Goal: Task Accomplishment & Management: Use online tool/utility

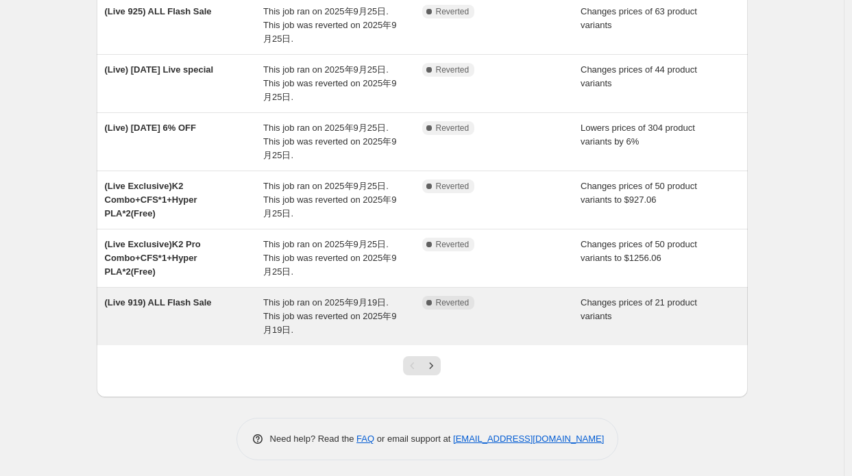
scroll to position [363, 0]
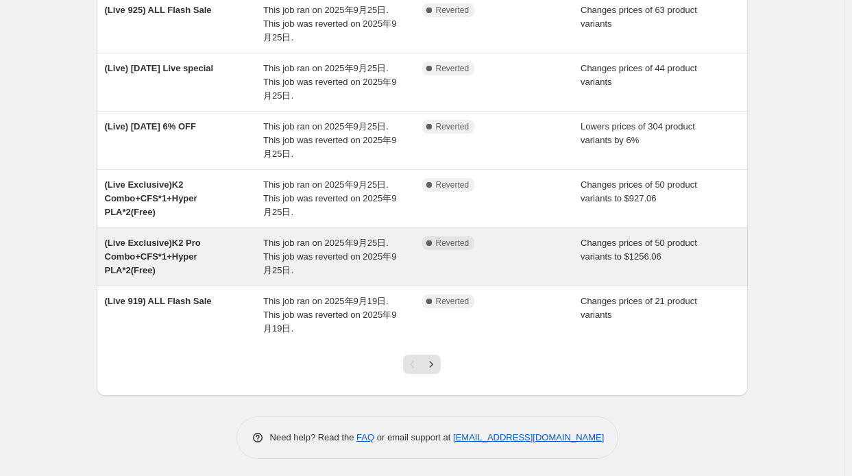
click at [215, 259] on div "(Live Exclusive)K2 Pro Combo+CFS*1+Hyper PLA*2(Free)" at bounding box center [184, 256] width 159 height 41
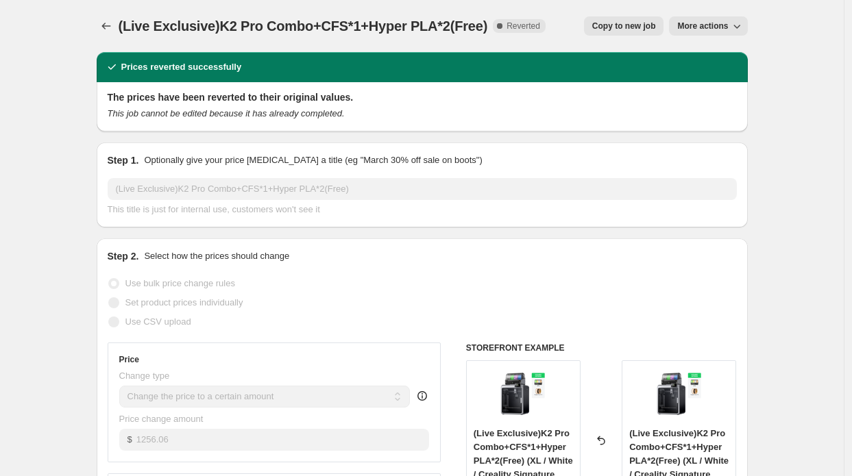
click at [614, 21] on span "Copy to new job" at bounding box center [624, 26] width 64 height 11
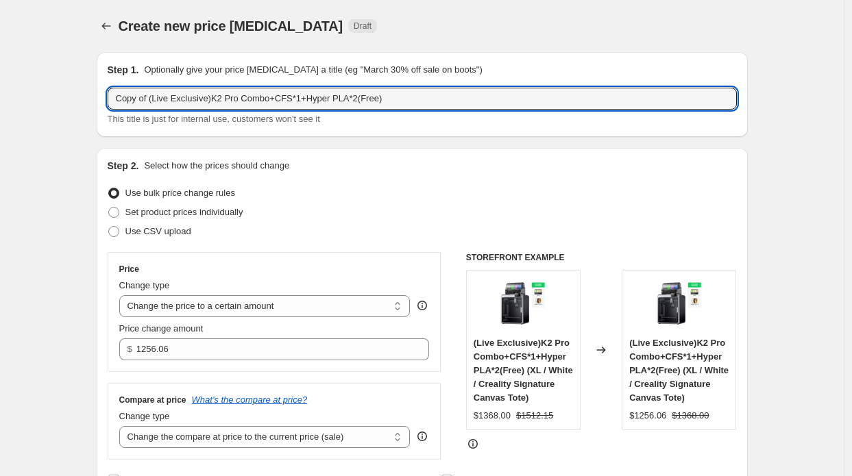
drag, startPoint x: 154, startPoint y: 97, endPoint x: 90, endPoint y: 94, distance: 63.1
type input "(Live Exclusive)K2 Pro Combo+CFS*1+Hyper PLA*2(Free)"
click at [224, 122] on span "This title is just for internal use, customers won't see it" at bounding box center [214, 119] width 212 height 10
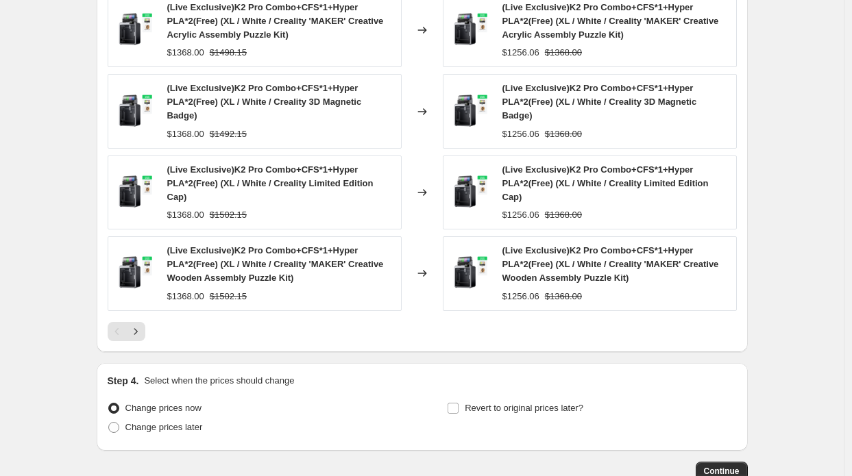
scroll to position [894, 0]
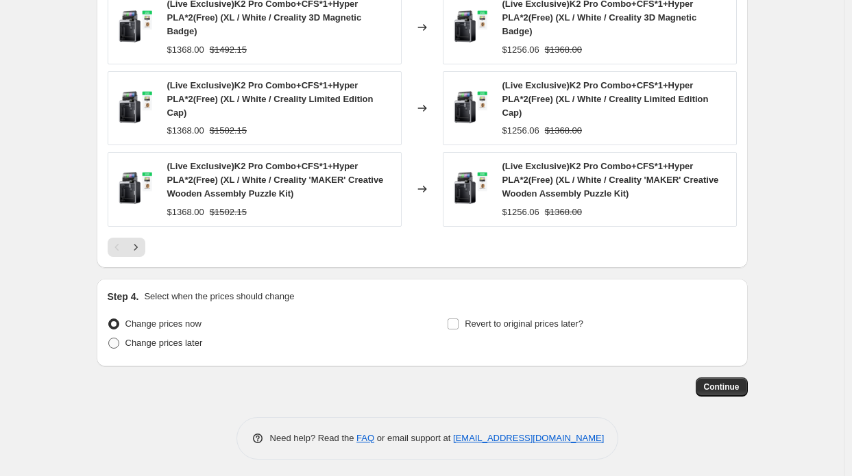
click at [193, 341] on span "Change prices later" at bounding box center [163, 343] width 77 height 10
click at [109, 339] on input "Change prices later" at bounding box center [108, 338] width 1 height 1
radio input "true"
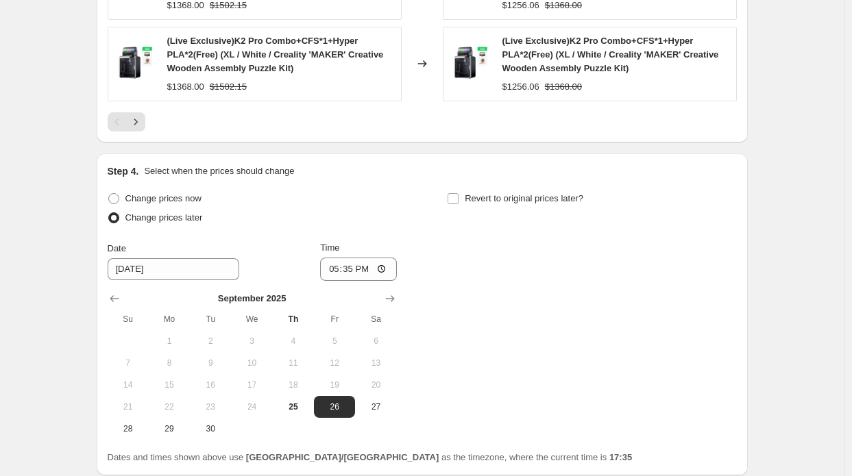
scroll to position [1100, 0]
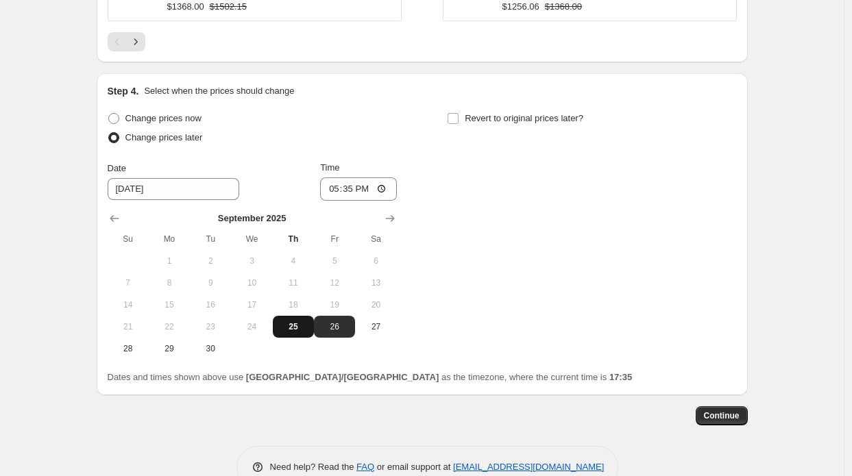
click at [306, 327] on span "25" at bounding box center [293, 326] width 30 height 11
click at [351, 334] on button "26" at bounding box center [334, 327] width 41 height 22
type input "[DATE]"
click at [352, 183] on input "17:35" at bounding box center [358, 189] width 77 height 23
type input "08:15"
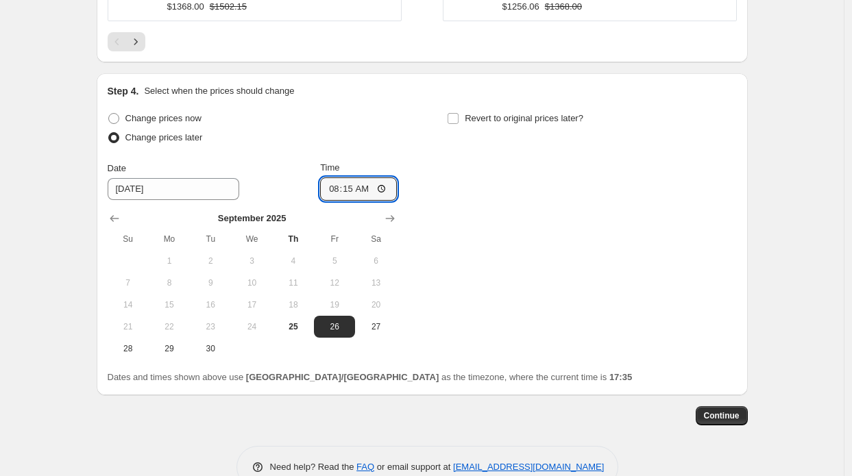
click at [492, 173] on div "Change prices now Change prices later Date 9/26/2025 Time 08:15 September 2025 …" at bounding box center [422, 234] width 629 height 251
click at [509, 127] on div "Revert to original prices later?" at bounding box center [591, 129] width 289 height 41
click at [520, 122] on label "Revert to original prices later?" at bounding box center [515, 118] width 136 height 19
click at [459, 122] on input "Revert to original prices later?" at bounding box center [453, 118] width 11 height 11
checkbox input "true"
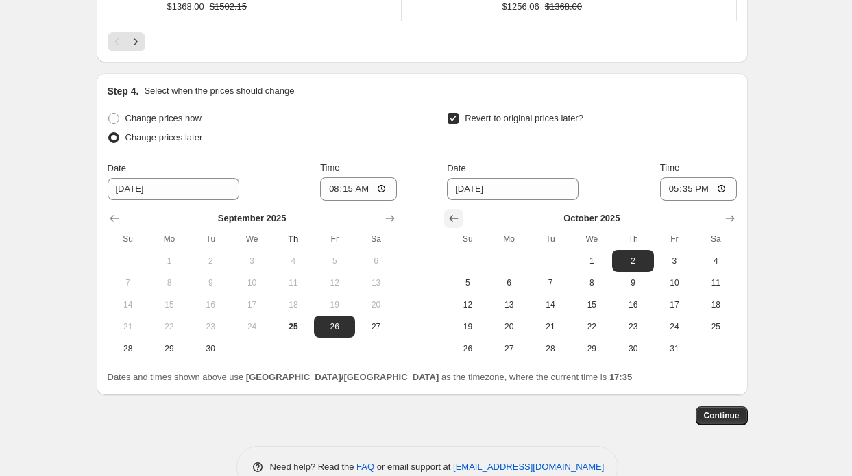
click at [450, 222] on button "Show previous month, September 2025" at bounding box center [453, 218] width 19 height 19
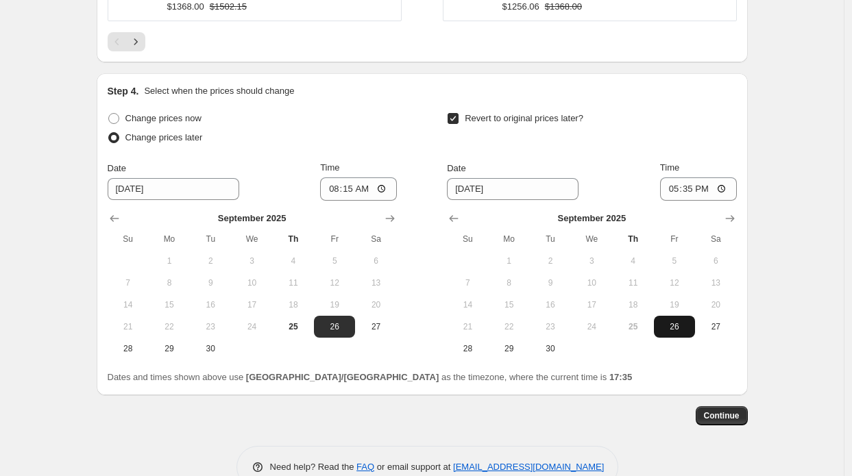
click at [677, 324] on span "26" at bounding box center [674, 326] width 30 height 11
type input "9/26/2025"
click at [690, 193] on input "17:35" at bounding box center [698, 189] width 77 height 23
type input "13:00"
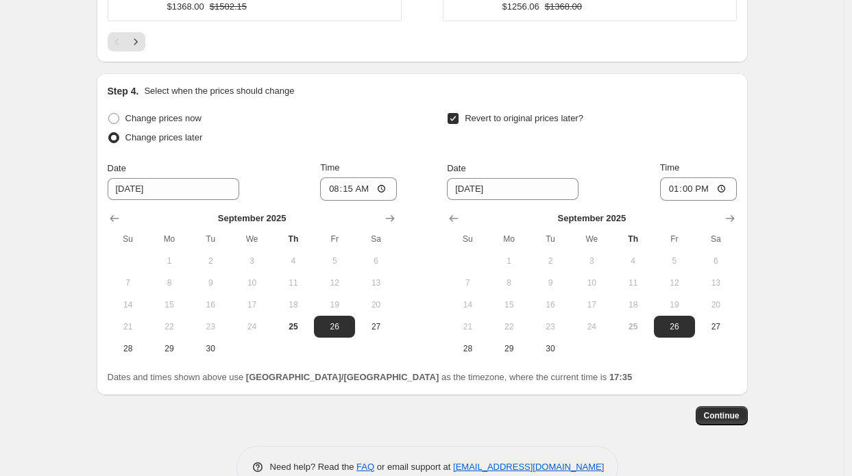
click at [725, 415] on span "Continue" at bounding box center [722, 416] width 36 height 11
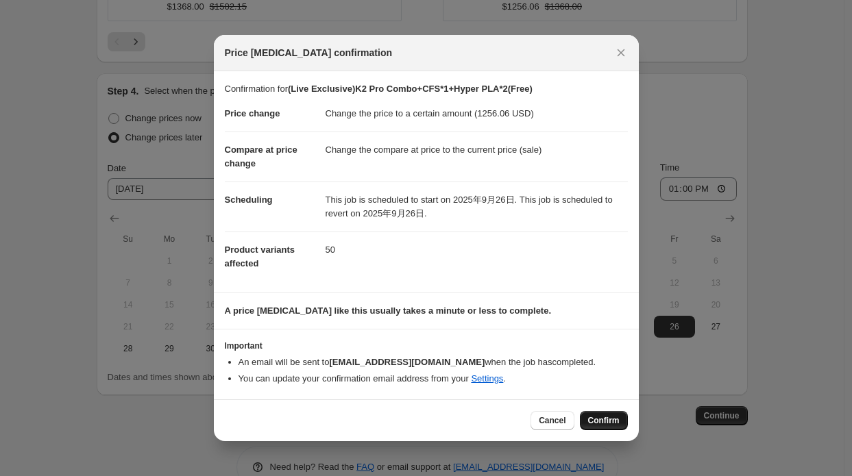
click at [597, 422] on span "Confirm" at bounding box center [604, 420] width 32 height 11
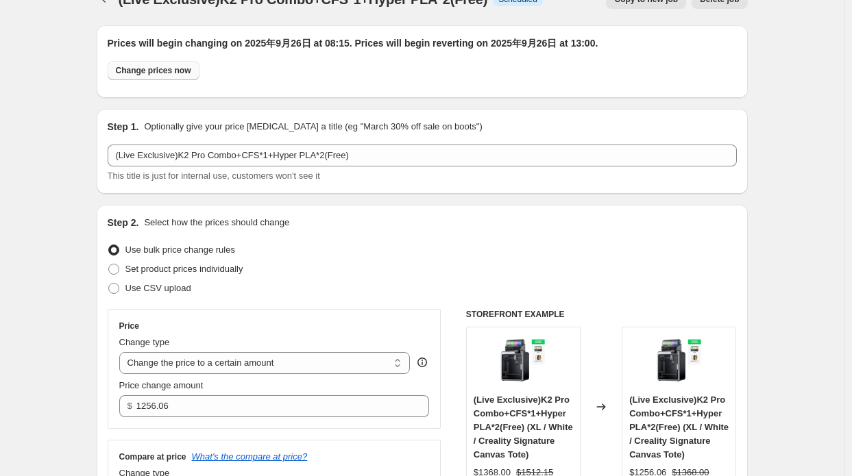
scroll to position [3, 0]
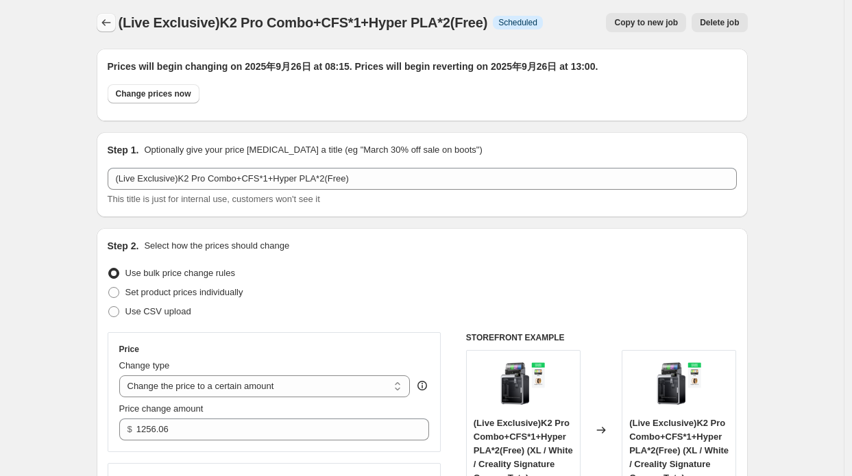
click at [108, 25] on icon "Price change jobs" at bounding box center [105, 22] width 9 height 7
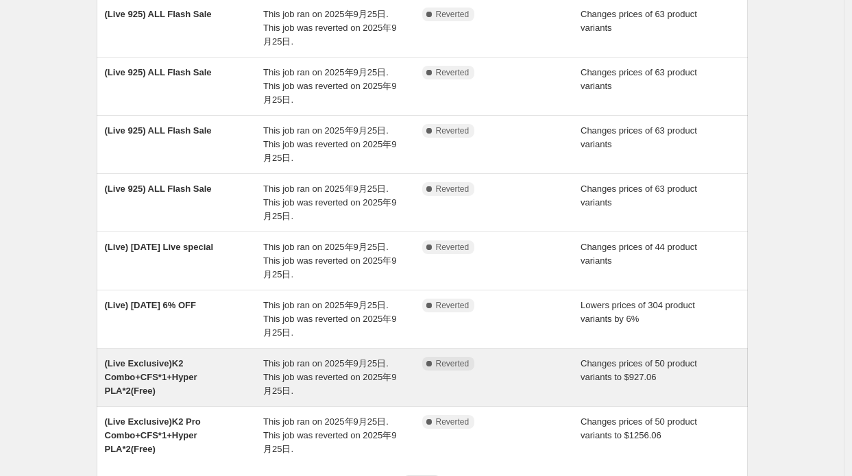
scroll to position [377, 0]
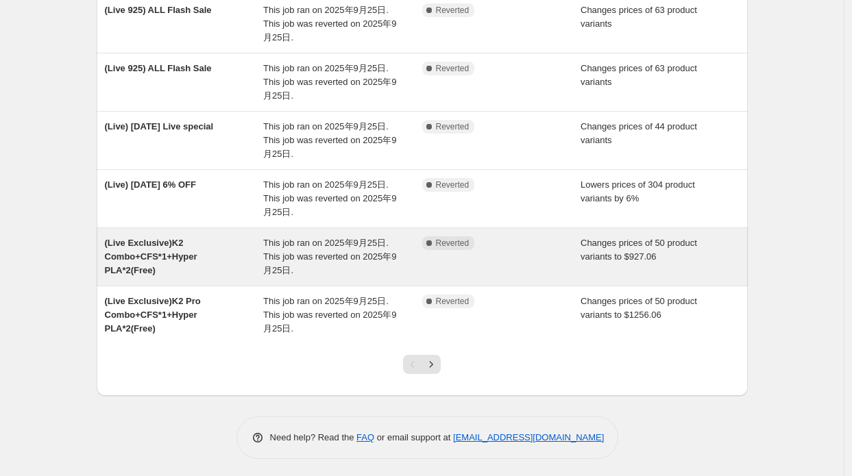
click at [216, 254] on div "(Live Exclusive)K2 Combo+CFS*1+Hyper PLA*2(Free)" at bounding box center [184, 256] width 159 height 41
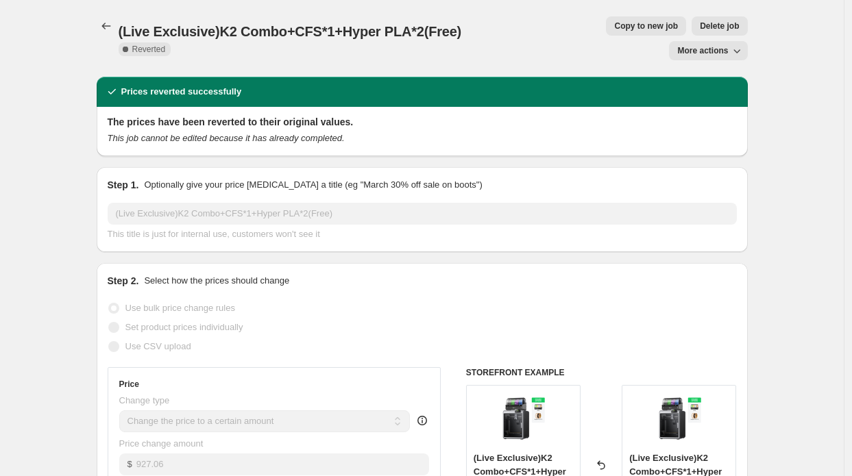
click at [572, 36] on div "(Live Exclusive)K2 Combo+CFS*1+Hyper PLA*2(Free). This page is ready (Live Excl…" at bounding box center [422, 38] width 651 height 77
click at [614, 31] on span "Copy to new job" at bounding box center [646, 26] width 64 height 11
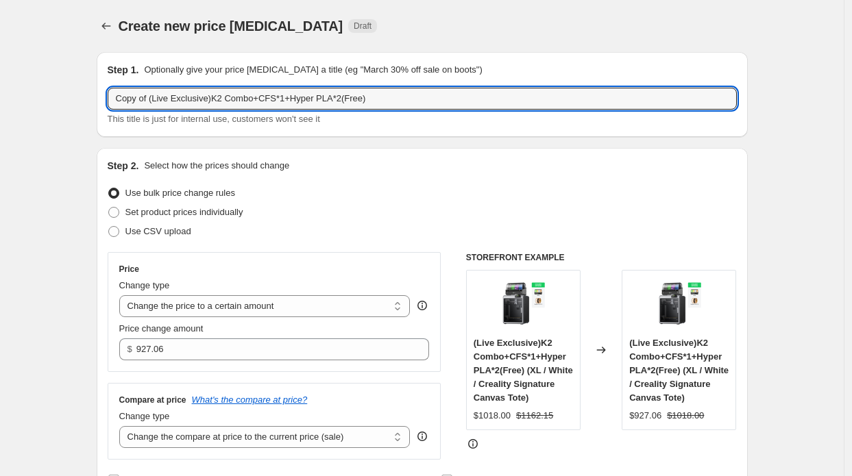
drag, startPoint x: 152, startPoint y: 101, endPoint x: 69, endPoint y: 93, distance: 84.0
type input "(Live Exclusive)K2 Combo+CFS*1+Hyper PLA*2(Free)"
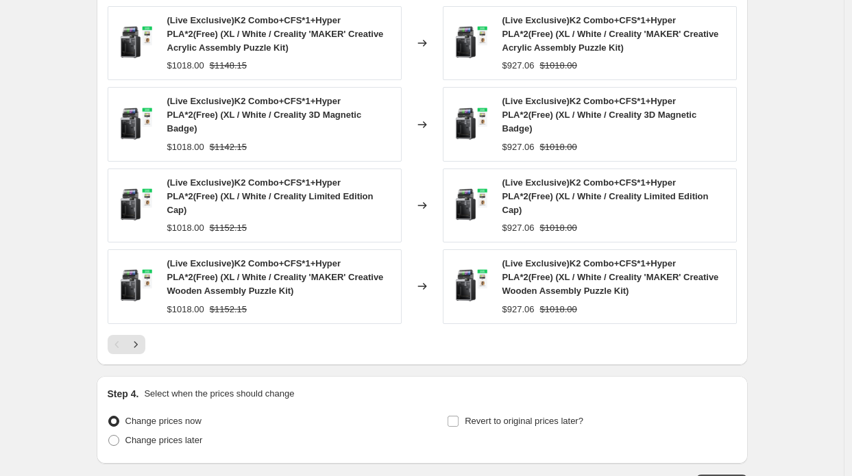
scroll to position [853, 0]
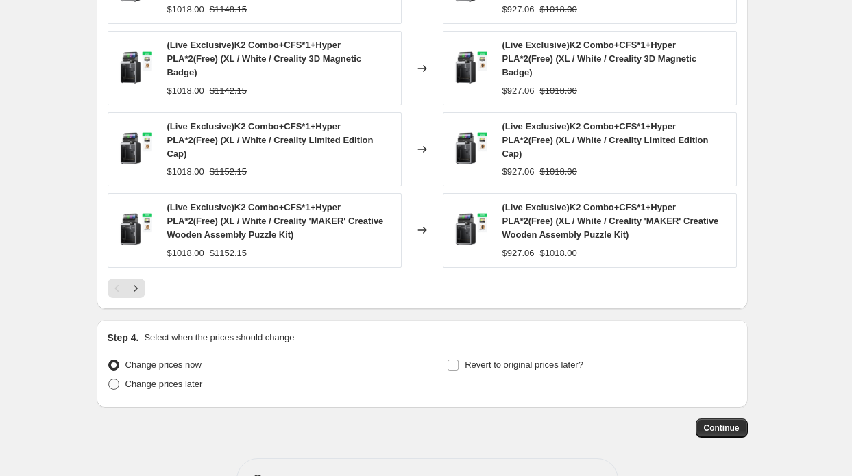
click at [182, 379] on span "Change prices later" at bounding box center [163, 384] width 77 height 10
click at [109, 379] on input "Change prices later" at bounding box center [108, 379] width 1 height 1
radio input "true"
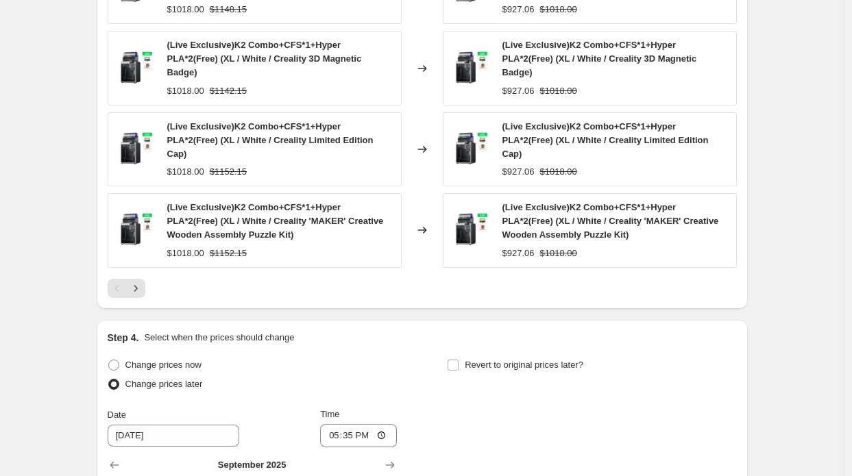
scroll to position [1059, 0]
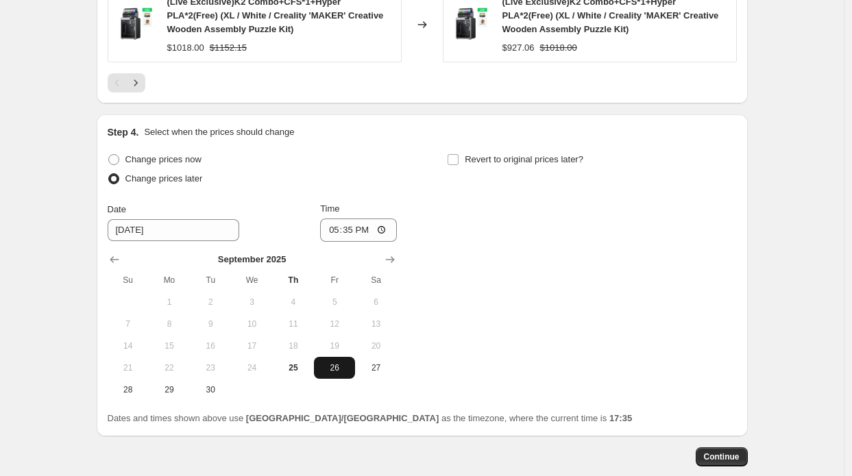
click at [328, 363] on span "26" at bounding box center [334, 368] width 30 height 11
click at [352, 219] on input "17:35" at bounding box center [358, 230] width 77 height 23
type input "08:15"
click at [477, 154] on span "Revert to original prices later?" at bounding box center [524, 159] width 119 height 10
click at [459, 154] on input "Revert to original prices later?" at bounding box center [453, 159] width 11 height 11
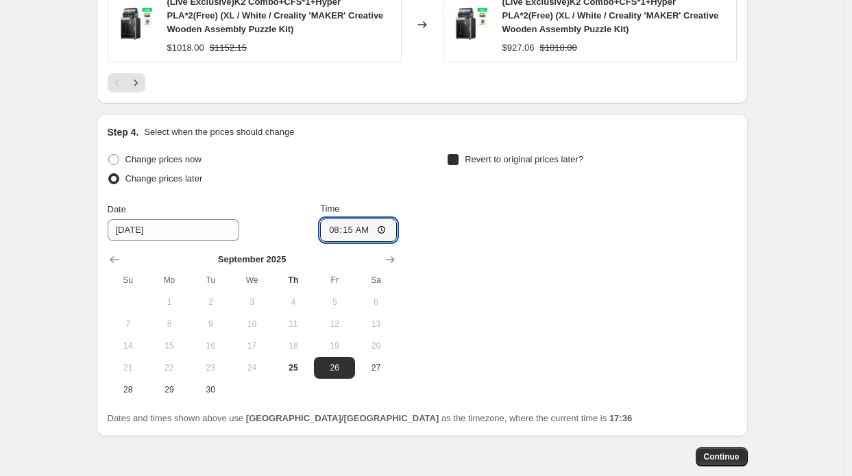
checkbox input "true"
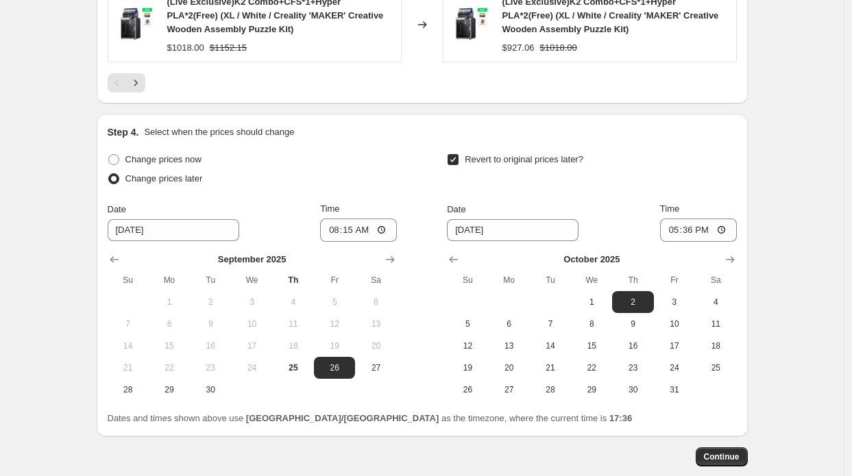
click at [446, 242] on div "October 2025 Su Mo Tu We Th Fr Sa 1 2 3 4 5 6 7 8 9 10 11 12 13 14 15 16 17 18 …" at bounding box center [586, 321] width 300 height 159
click at [459, 253] on icon "Show previous month, September 2025" at bounding box center [454, 260] width 14 height 14
click at [640, 363] on span "25" at bounding box center [633, 368] width 30 height 11
click at [670, 363] on span "26" at bounding box center [674, 368] width 30 height 11
type input "9/26/2025"
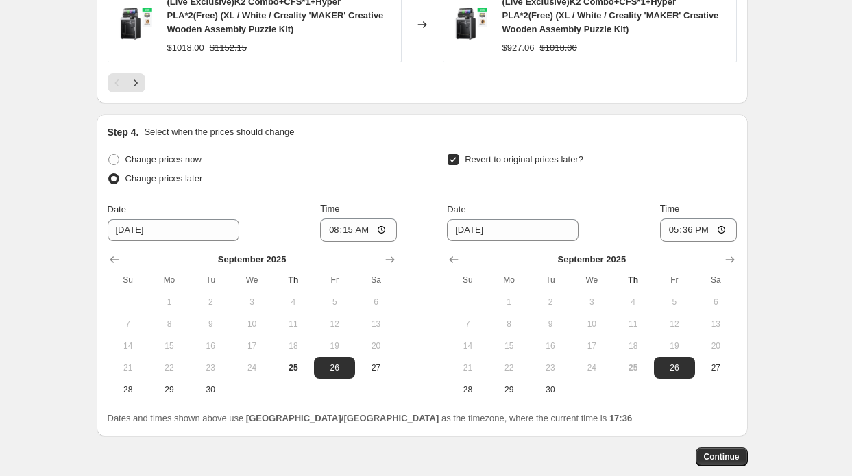
click at [679, 202] on label "Time" at bounding box center [669, 209] width 19 height 14
click at [691, 219] on input "17:36" at bounding box center [698, 230] width 77 height 23
type input "13:00"
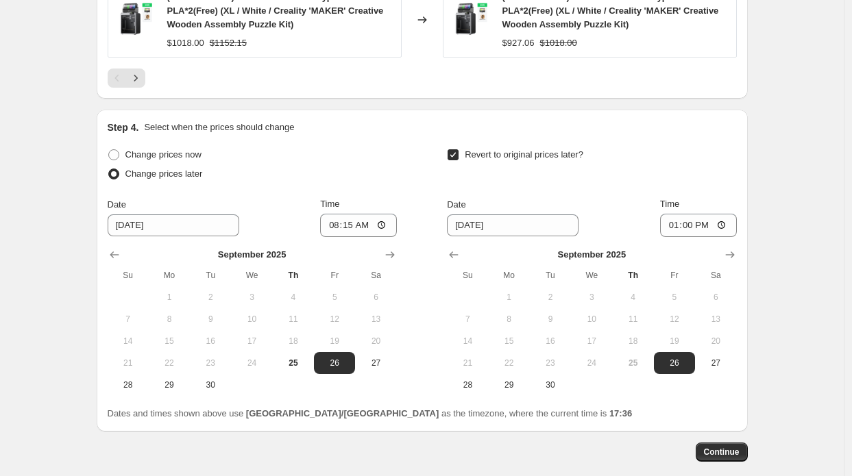
scroll to position [1088, 0]
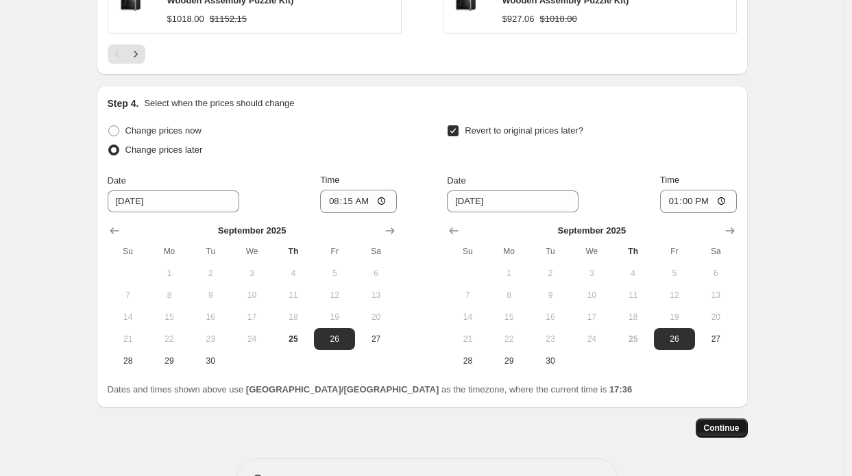
click at [722, 423] on span "Continue" at bounding box center [722, 428] width 36 height 11
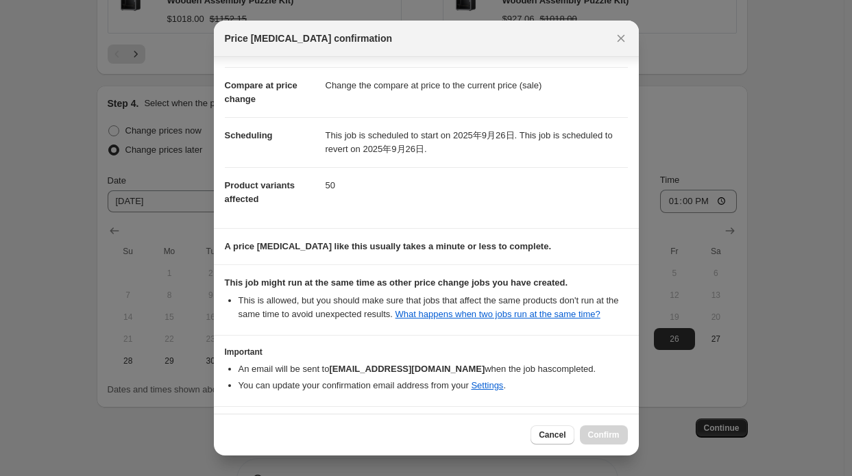
scroll to position [95, 0]
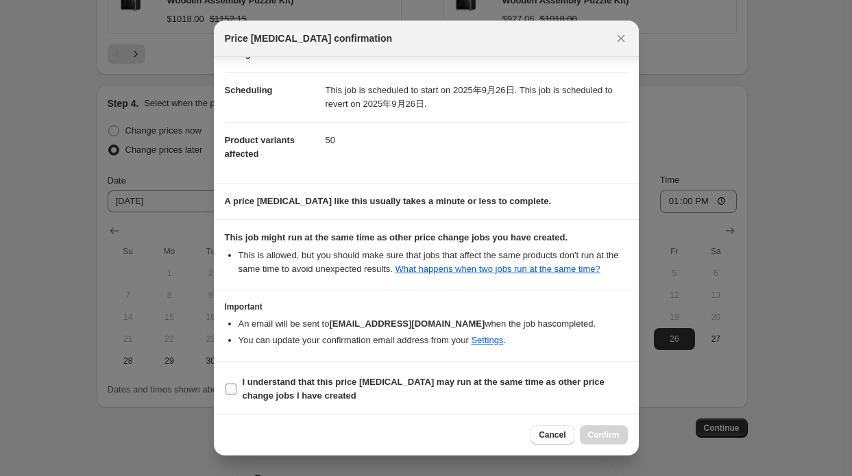
click at [515, 388] on span "I understand that this price change job may run at the same time as other price…" at bounding box center [435, 389] width 385 height 27
click at [236, 388] on input "I understand that this price change job may run at the same time as other price…" at bounding box center [230, 389] width 11 height 11
checkbox input "true"
click at [599, 435] on span "Confirm" at bounding box center [604, 435] width 32 height 11
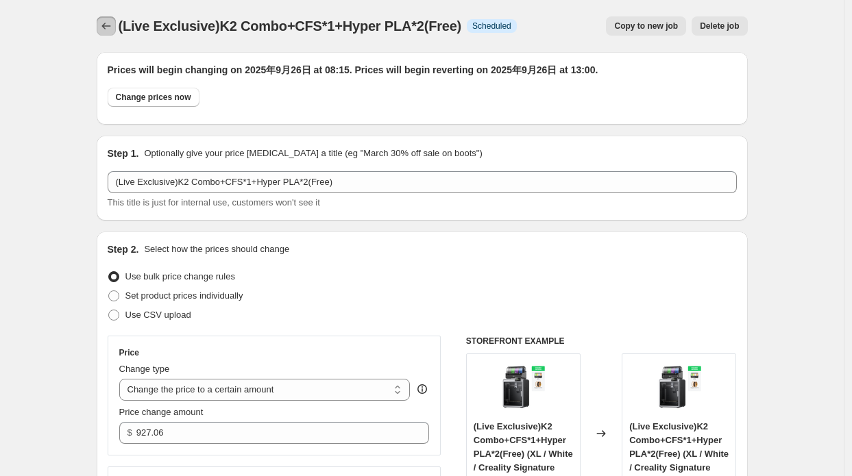
click at [111, 25] on icon "Price change jobs" at bounding box center [106, 26] width 14 height 14
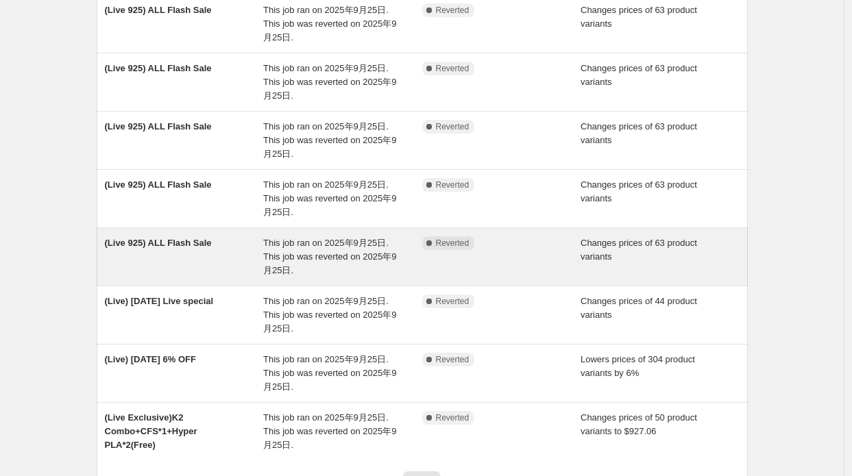
scroll to position [391, 0]
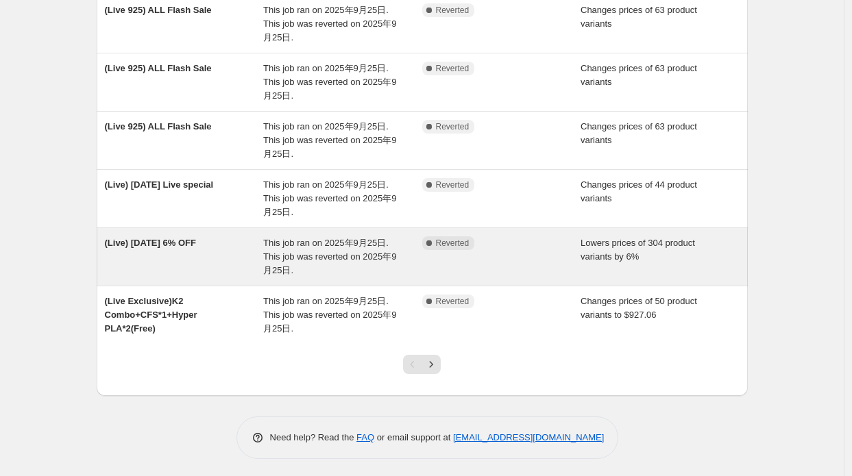
click at [236, 258] on div "(Live) Sep 25 6% OFF" at bounding box center [184, 256] width 159 height 41
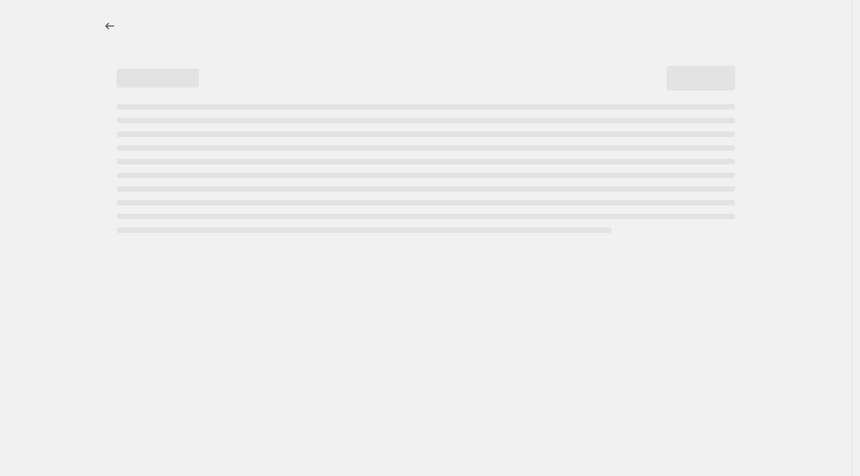
select select "percentage"
select select "collection"
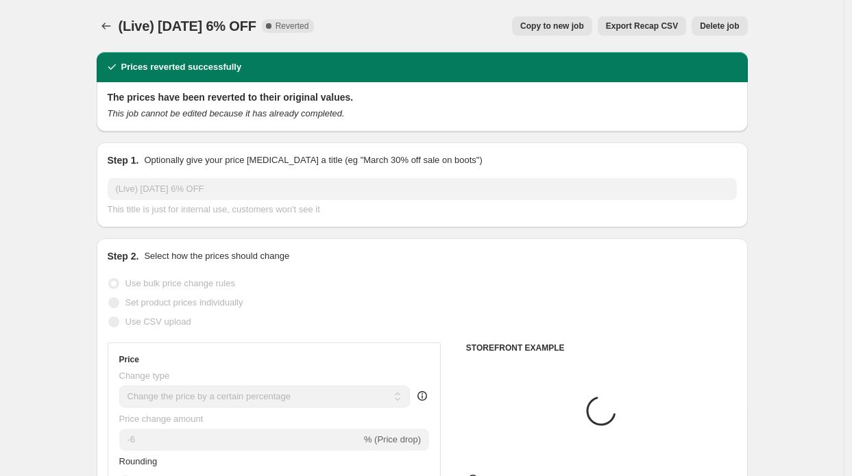
click at [571, 34] on button "Copy to new job" at bounding box center [552, 25] width 80 height 19
select select "percentage"
select select "collection"
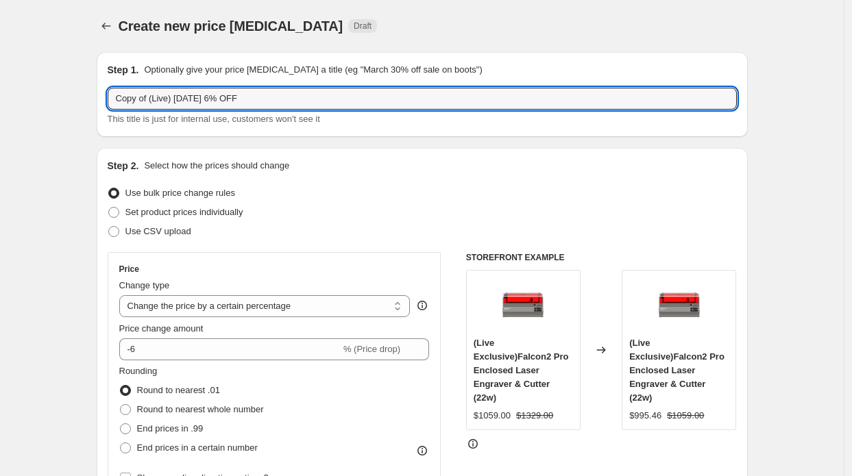
drag, startPoint x: 151, startPoint y: 98, endPoint x: 12, endPoint y: 101, distance: 139.2
type input "(Live) Sep 25 6% OFF"
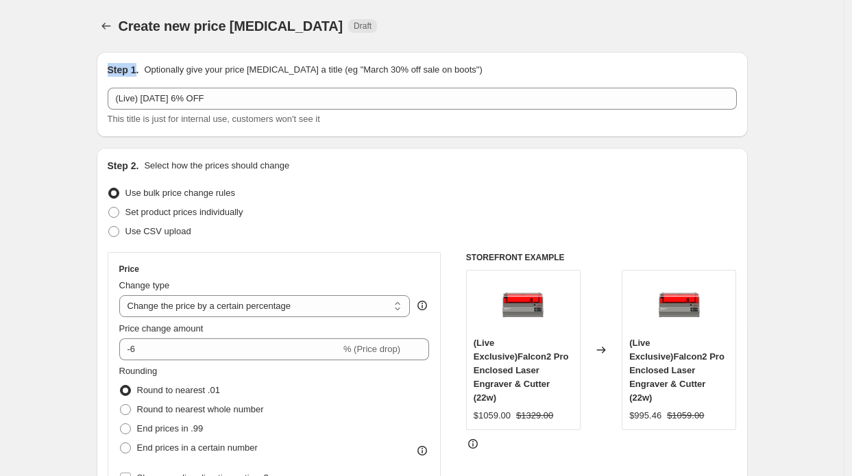
drag, startPoint x: 107, startPoint y: 71, endPoint x: 137, endPoint y: 68, distance: 30.3
click at [137, 68] on div "Step 1. Optionally give your price change job a title (eg "March 30% off sale o…" at bounding box center [422, 94] width 651 height 85
click at [137, 68] on h2 "Step 1." at bounding box center [124, 70] width 32 height 14
drag, startPoint x: 143, startPoint y: 66, endPoint x: 113, endPoint y: 71, distance: 29.9
click at [113, 71] on div "Step 1. Optionally give your price change job a title (eg "March 30% off sale o…" at bounding box center [422, 70] width 629 height 14
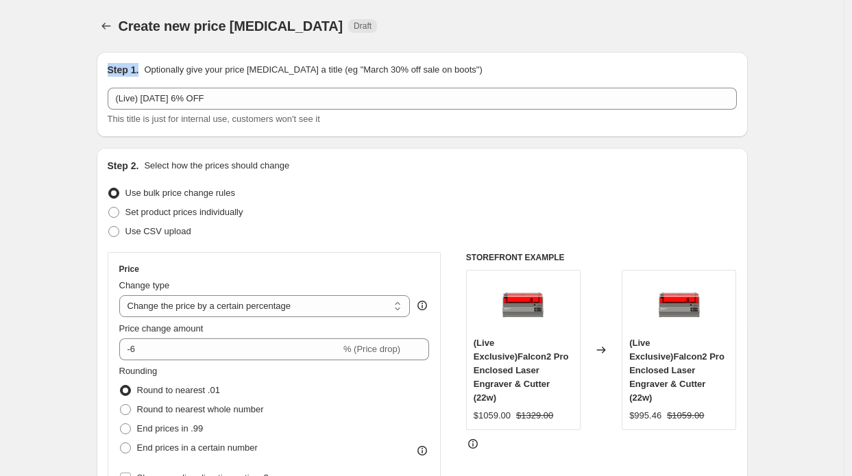
click at [113, 71] on h2 "Step 1." at bounding box center [124, 70] width 32 height 14
drag, startPoint x: 111, startPoint y: 71, endPoint x: 140, endPoint y: 66, distance: 29.2
click at [139, 66] on h2 "Step 1." at bounding box center [124, 70] width 32 height 14
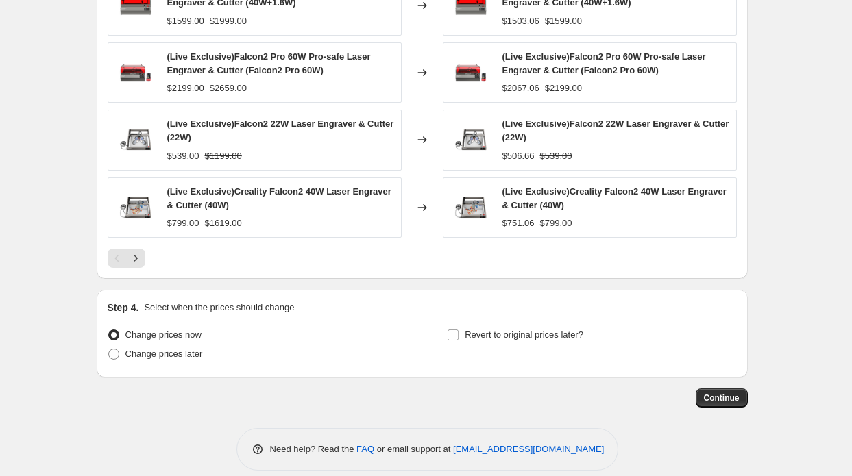
scroll to position [1066, 0]
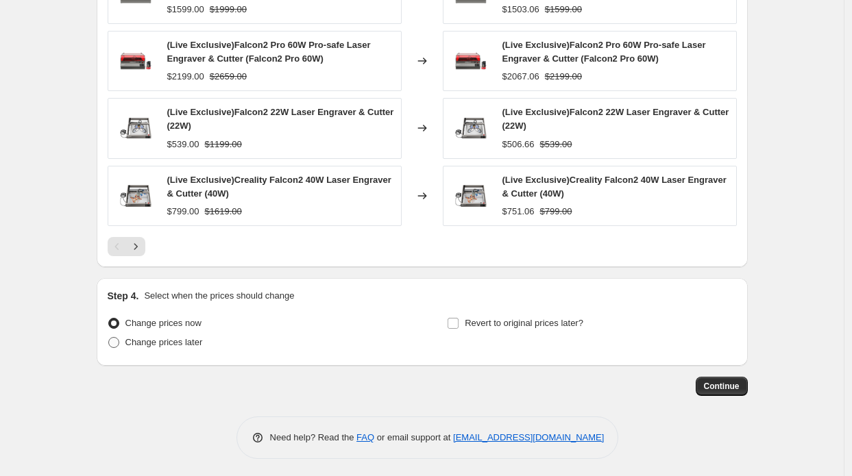
click at [178, 339] on span "Change prices later" at bounding box center [163, 342] width 77 height 10
click at [109, 338] on input "Change prices later" at bounding box center [108, 337] width 1 height 1
radio input "true"
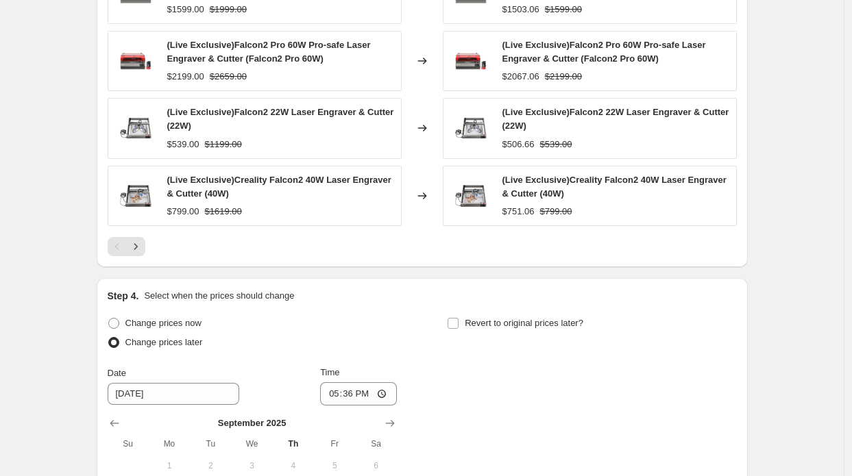
scroll to position [1272, 0]
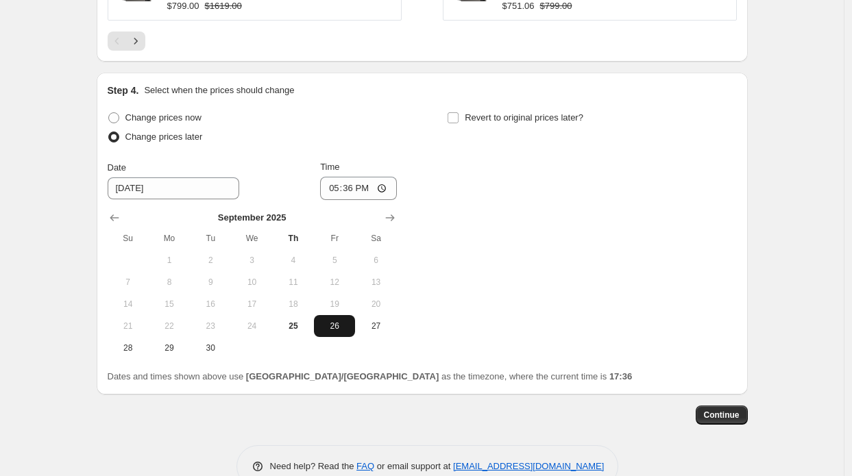
click at [330, 326] on span "26" at bounding box center [334, 326] width 30 height 11
click at [359, 187] on input "17:36" at bounding box center [358, 188] width 77 height 23
type input "08:15"
click at [504, 120] on span "Revert to original prices later?" at bounding box center [524, 117] width 119 height 10
click at [459, 120] on input "Revert to original prices later?" at bounding box center [453, 117] width 11 height 11
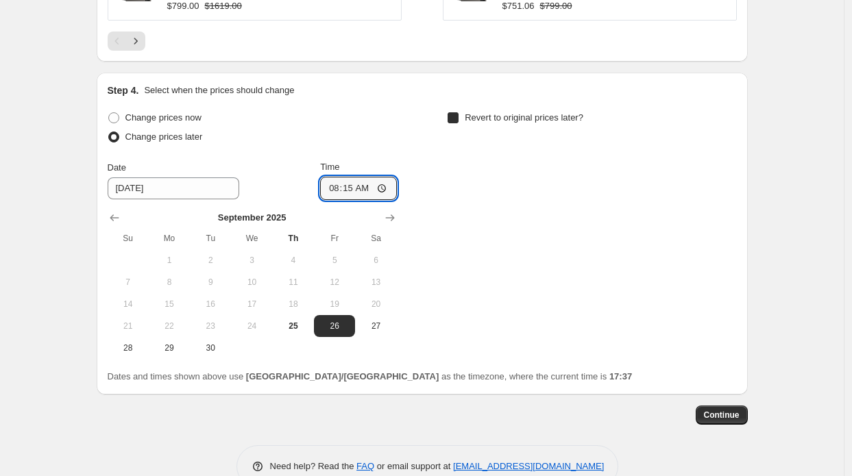
checkbox input "true"
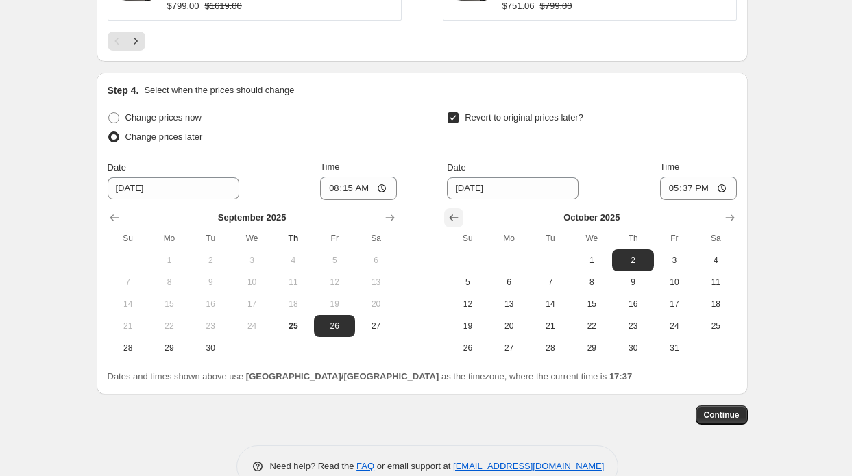
click at [454, 216] on icon "Show previous month, September 2025" at bounding box center [454, 218] width 9 height 7
click at [646, 322] on span "25" at bounding box center [633, 326] width 30 height 11
click at [662, 320] on button "26" at bounding box center [674, 326] width 41 height 22
type input "9/26/2025"
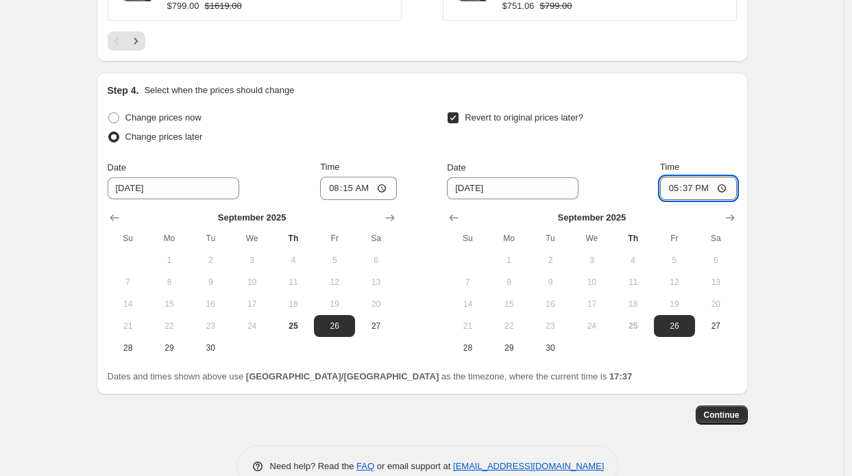
click at [700, 186] on input "17:37" at bounding box center [698, 188] width 77 height 23
type input "13:00"
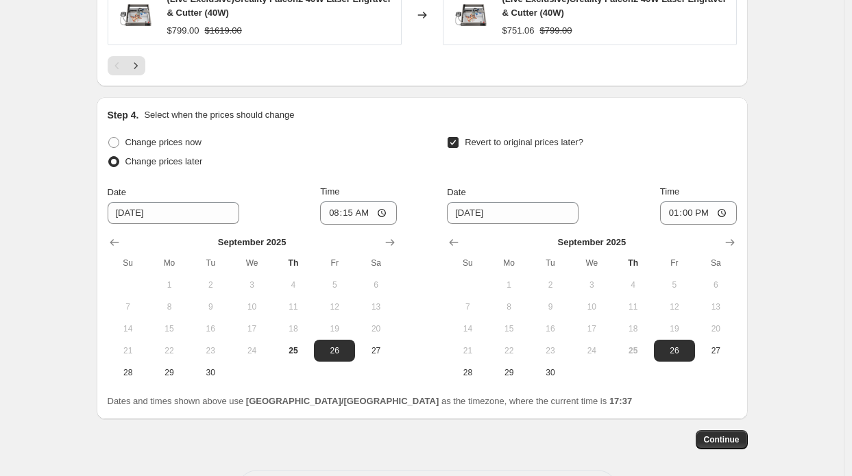
scroll to position [1301, 0]
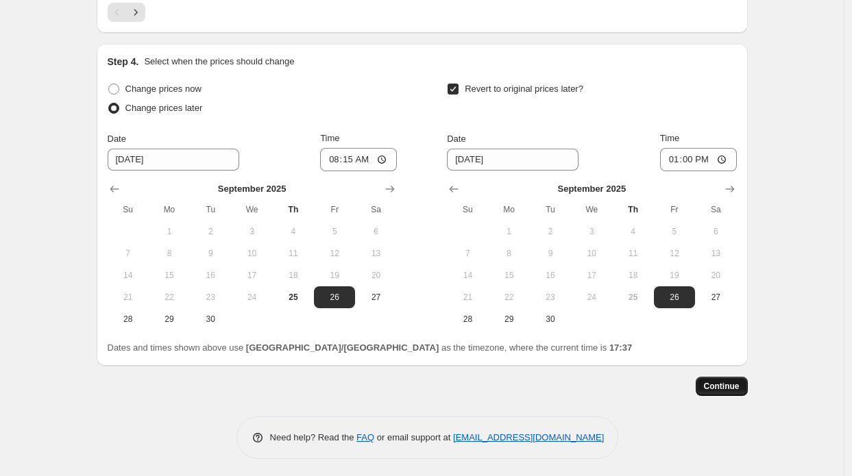
click at [725, 385] on span "Continue" at bounding box center [722, 386] width 36 height 11
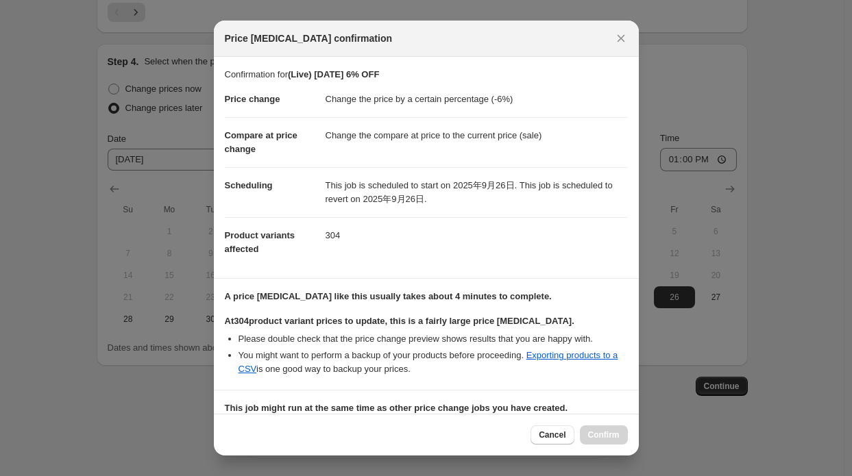
scroll to position [255, 0]
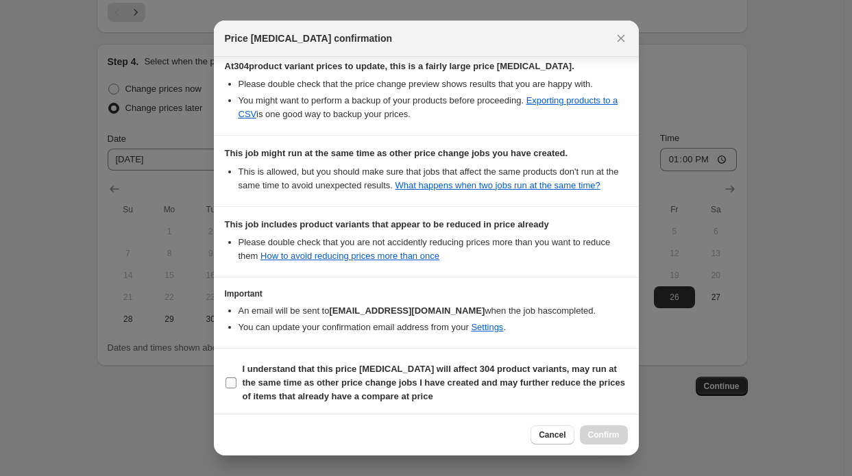
click at [525, 397] on span "I understand that this price change job will affect 304 product variants, may r…" at bounding box center [435, 383] width 385 height 41
click at [236, 389] on input "I understand that this price change job will affect 304 product variants, may r…" at bounding box center [230, 383] width 11 height 11
checkbox input "true"
click at [595, 438] on span "Confirm" at bounding box center [604, 435] width 32 height 11
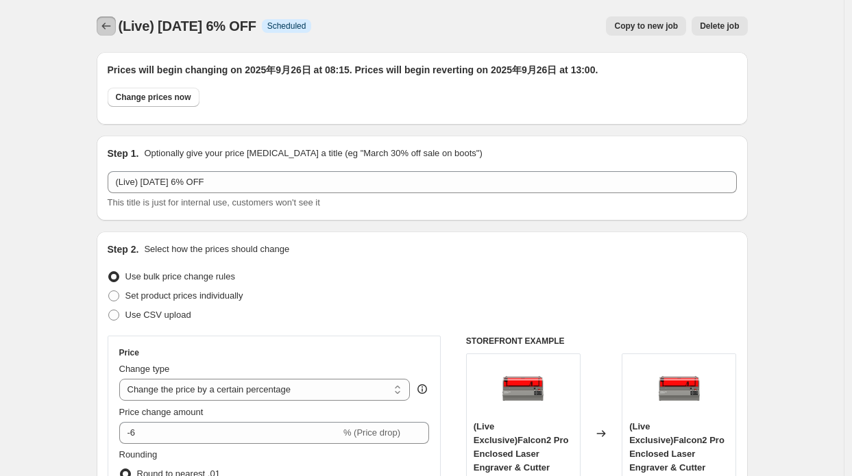
click at [112, 32] on icon "Price change jobs" at bounding box center [106, 26] width 14 height 14
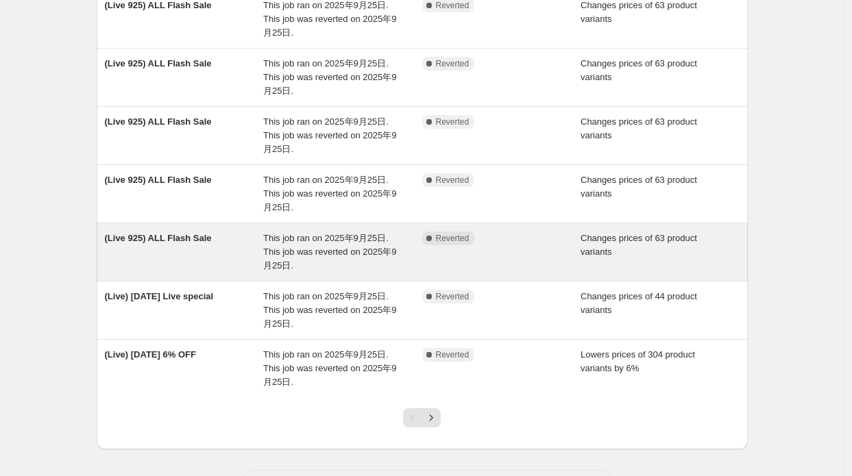
scroll to position [404, 0]
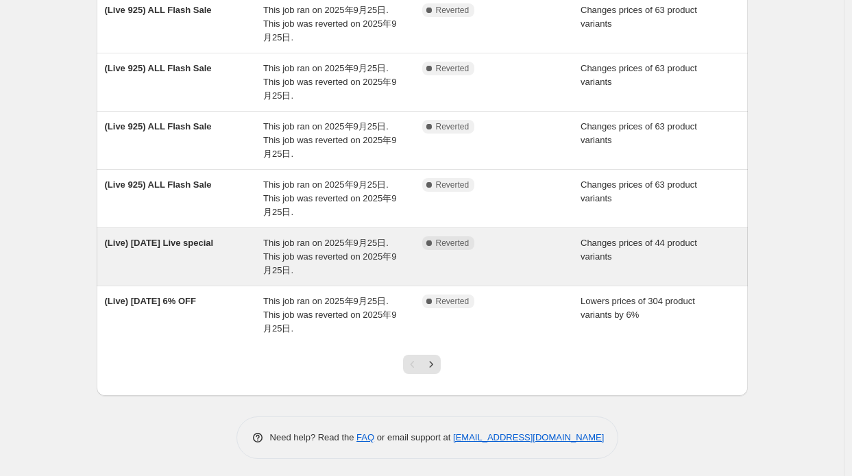
click at [270, 246] on span "This job ran on 2025年9月25日. This job was reverted on 2025年9月25日." at bounding box center [329, 257] width 133 height 38
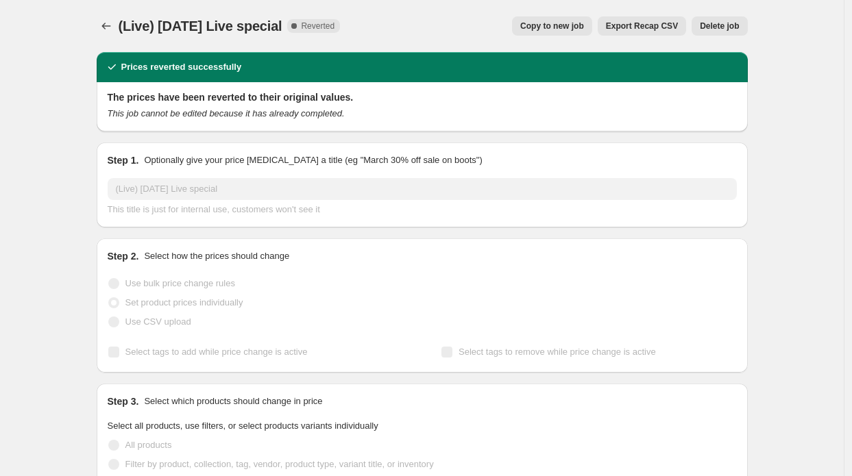
click at [552, 31] on span "Copy to new job" at bounding box center [552, 26] width 64 height 11
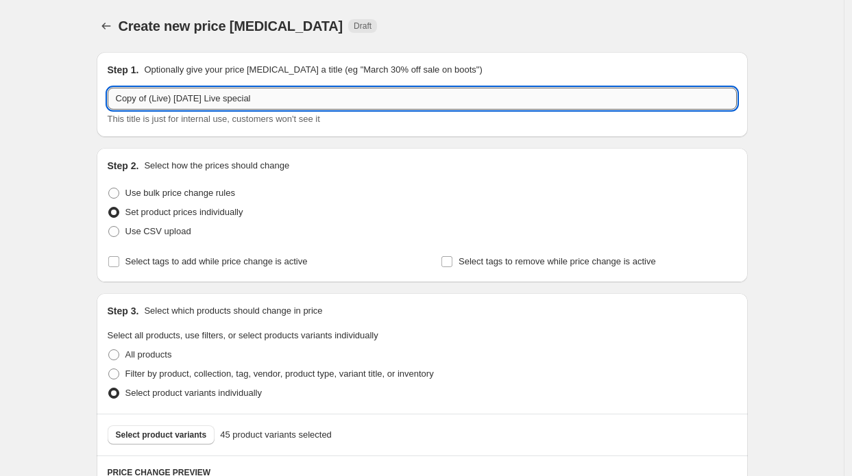
click at [149, 99] on input "Copy of (Live) Sep 25 Live special" at bounding box center [422, 99] width 629 height 22
drag, startPoint x: 152, startPoint y: 98, endPoint x: 92, endPoint y: 98, distance: 60.3
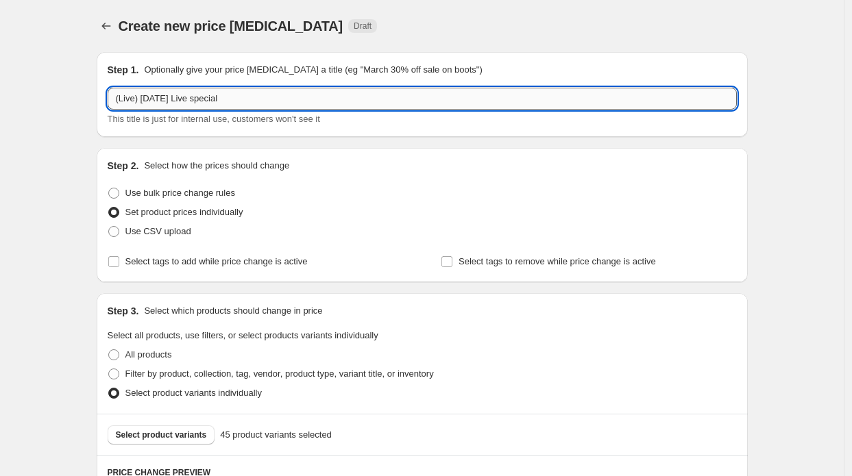
drag, startPoint x: 169, startPoint y: 101, endPoint x: 154, endPoint y: 99, distance: 15.8
click at [154, 99] on input "(Live) Sep 25 Live special" at bounding box center [422, 99] width 629 height 22
click at [162, 98] on input "(Live) Sep 25 Live special" at bounding box center [422, 99] width 629 height 22
drag, startPoint x: 169, startPoint y: 98, endPoint x: 161, endPoint y: 98, distance: 7.5
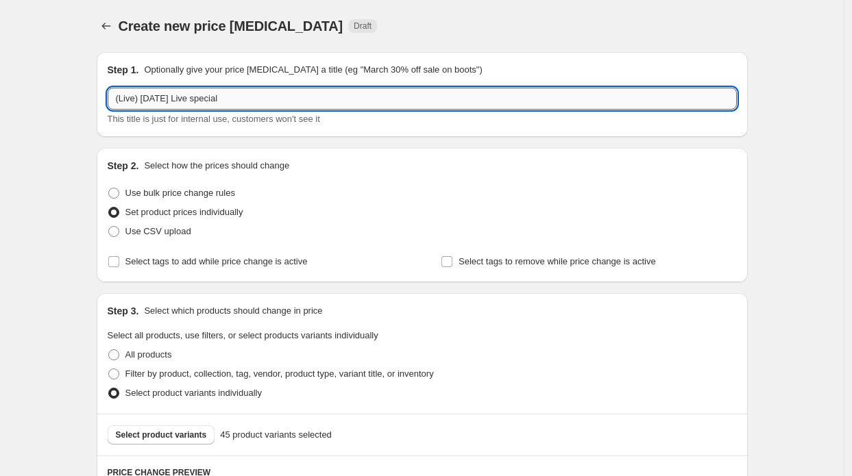
click at [161, 98] on input "(Live) Sep 25 Live special" at bounding box center [422, 99] width 629 height 22
click at [171, 99] on input "(Live) Sep 25 Live special" at bounding box center [422, 99] width 629 height 22
click at [169, 99] on input "(Live) Sep 25 Live special" at bounding box center [422, 99] width 629 height 22
click at [164, 99] on input "(Live) Sep 25 Live special" at bounding box center [422, 99] width 629 height 22
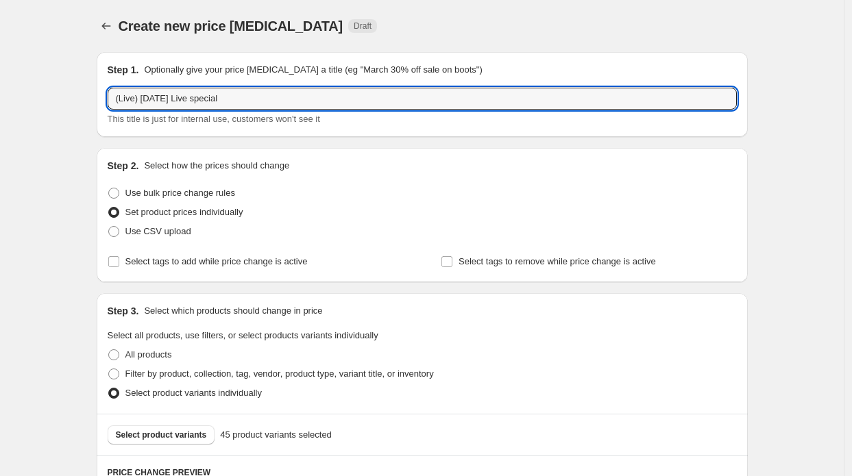
type input "(Live) Sep 26 Live special"
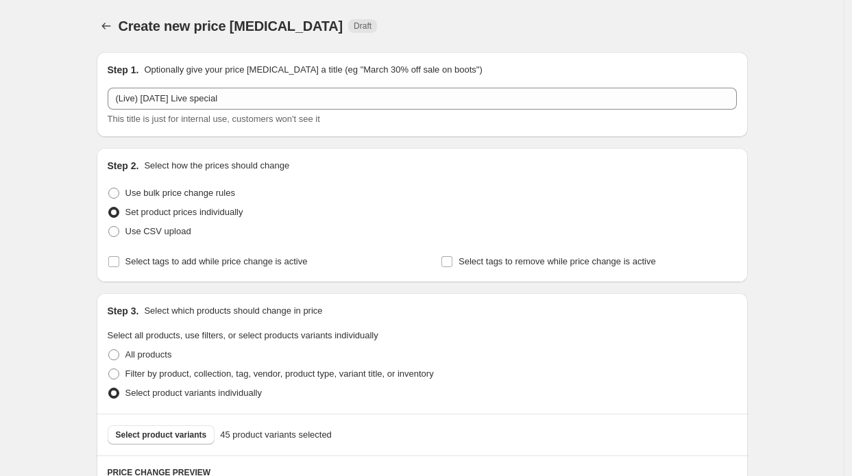
click at [130, 114] on span "This title is just for internal use, customers won't see it" at bounding box center [214, 119] width 212 height 10
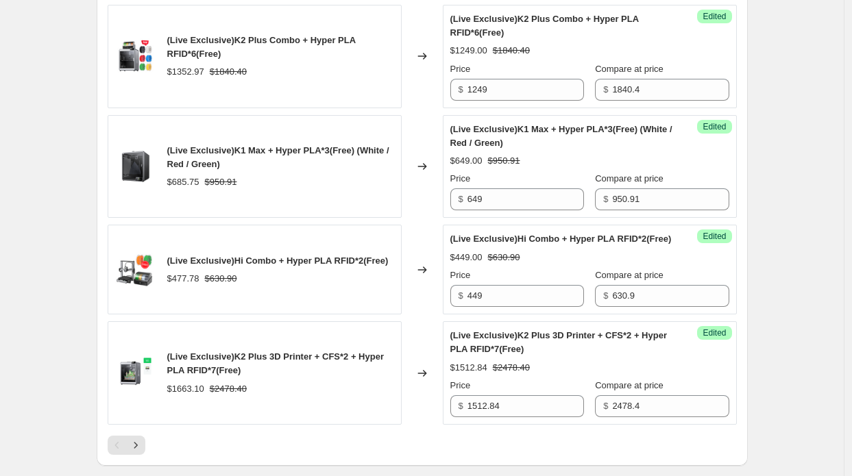
scroll to position [2413, 0]
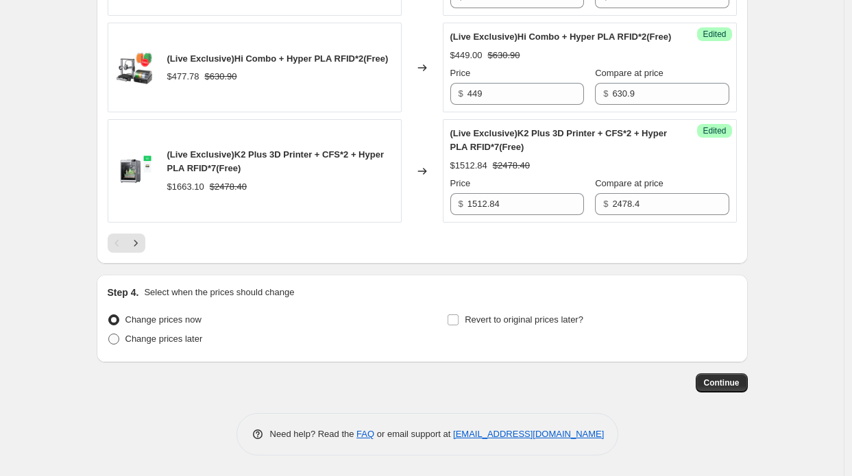
click at [199, 338] on span "Change prices later" at bounding box center [163, 339] width 77 height 10
click at [109, 334] on input "Change prices later" at bounding box center [108, 334] width 1 height 1
radio input "true"
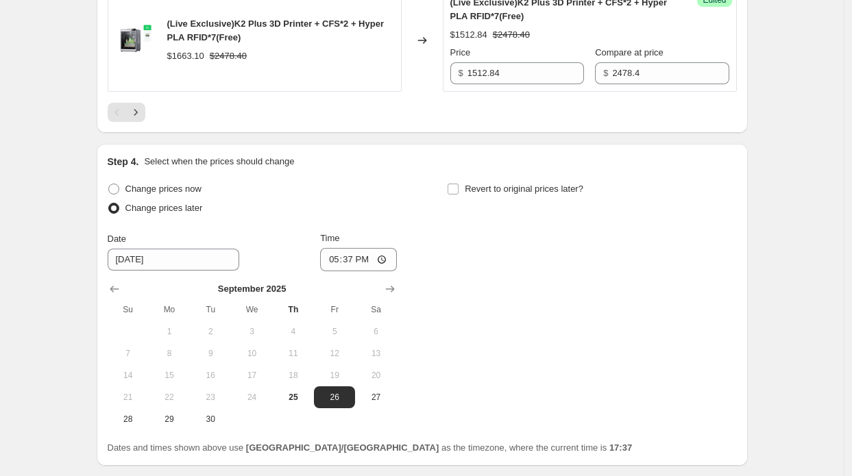
scroll to position [2618, 0]
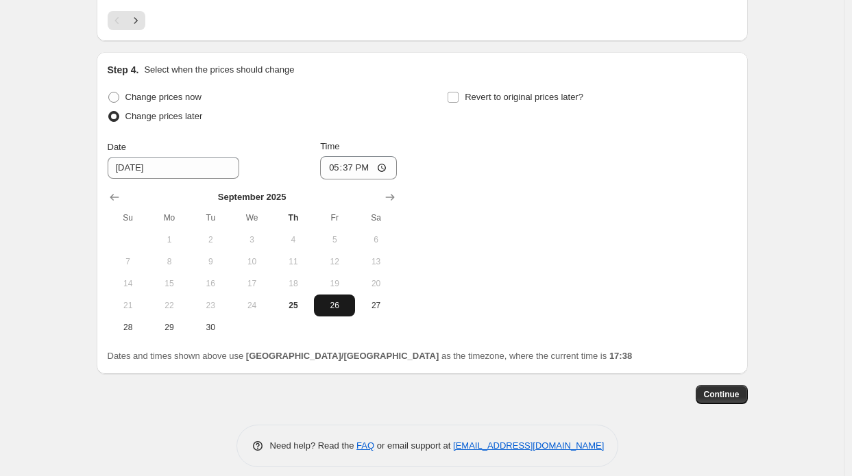
click at [337, 311] on span "26" at bounding box center [334, 305] width 30 height 11
click at [355, 172] on div "Time 17:37" at bounding box center [358, 160] width 77 height 40
click at [354, 180] on input "17:37" at bounding box center [358, 167] width 77 height 23
type input "08:15"
click at [465, 127] on div "Revert to original prices later?" at bounding box center [591, 108] width 289 height 41
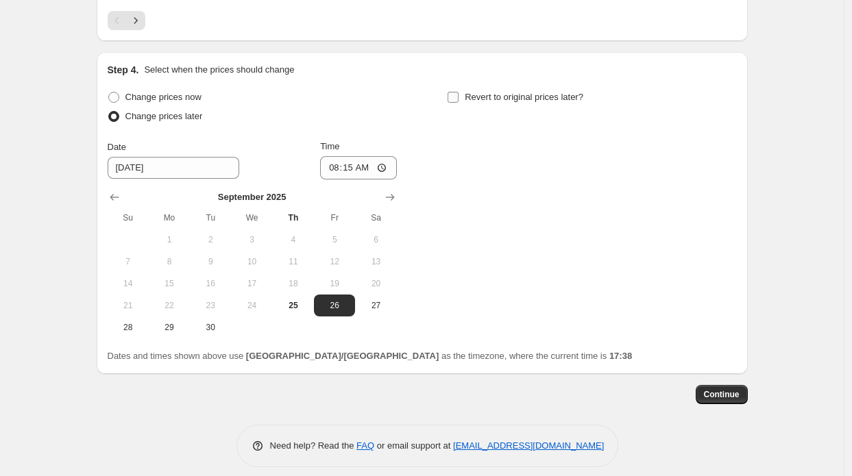
click at [472, 107] on label "Revert to original prices later?" at bounding box center [515, 97] width 136 height 19
click at [459, 103] on input "Revert to original prices later?" at bounding box center [453, 97] width 11 height 11
checkbox input "true"
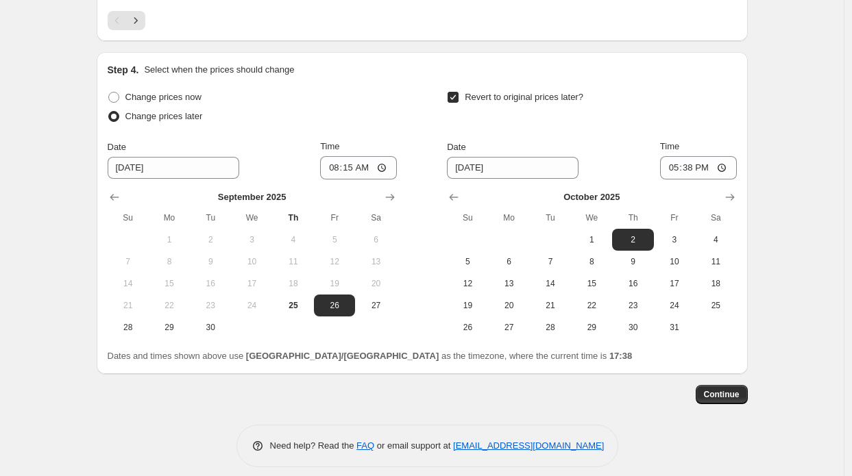
click at [462, 225] on th "Su" at bounding box center [467, 218] width 41 height 22
click at [461, 207] on button "Show previous month, September 2025" at bounding box center [453, 197] width 19 height 19
click at [661, 317] on button "26" at bounding box center [674, 306] width 41 height 22
type input "9/26/2025"
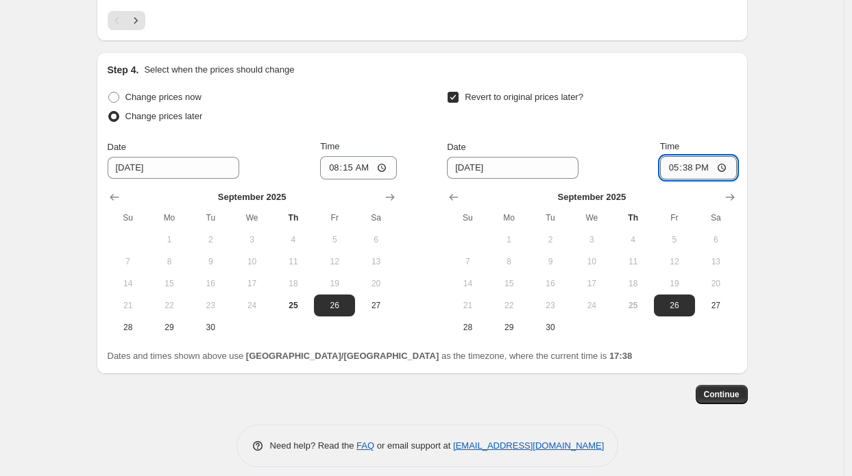
click at [691, 180] on input "17:38" at bounding box center [698, 167] width 77 height 23
type input "13:00"
click at [731, 400] on span "Continue" at bounding box center [722, 394] width 36 height 11
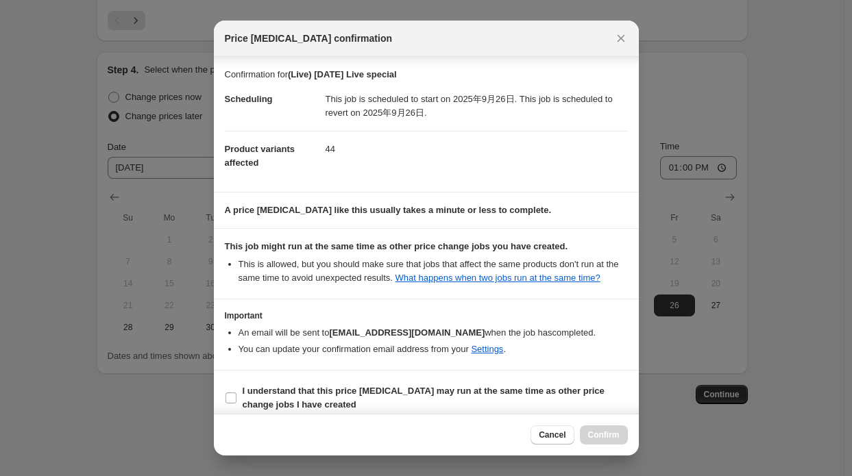
scroll to position [10, 0]
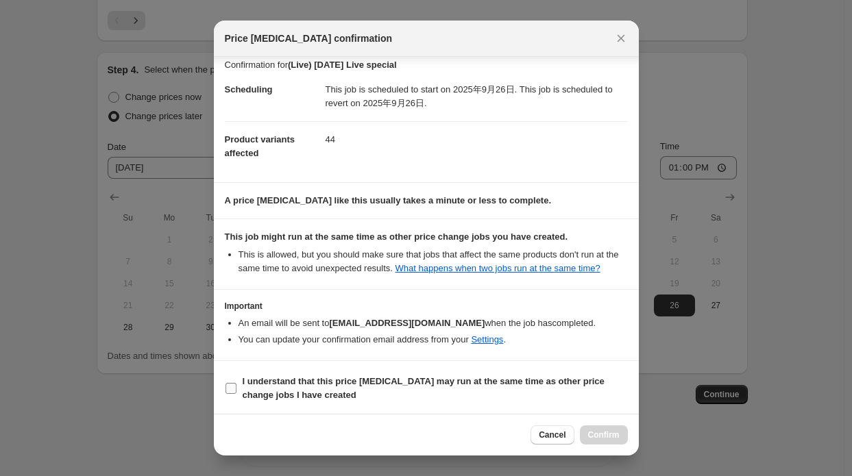
click at [535, 380] on b "I understand that this price change job may run at the same time as other price…" at bounding box center [424, 388] width 362 height 24
click at [236, 383] on input "I understand that this price change job may run at the same time as other price…" at bounding box center [230, 388] width 11 height 11
checkbox input "true"
click at [593, 440] on span "Confirm" at bounding box center [604, 435] width 32 height 11
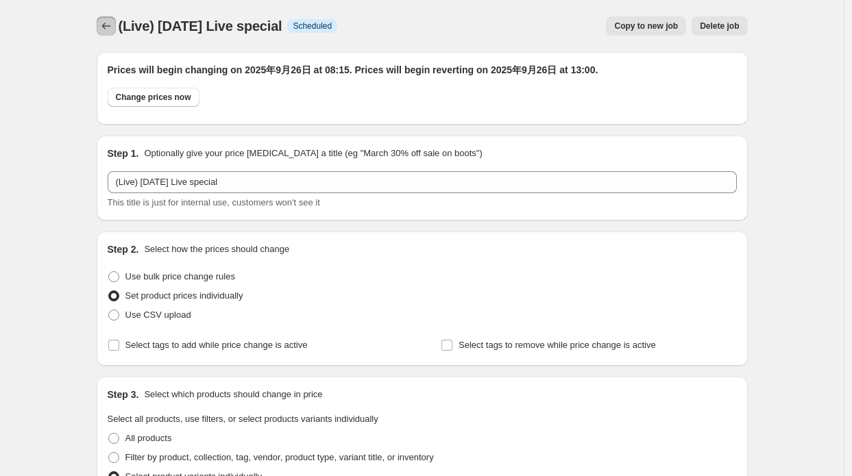
click at [103, 24] on icon "Price change jobs" at bounding box center [106, 26] width 14 height 14
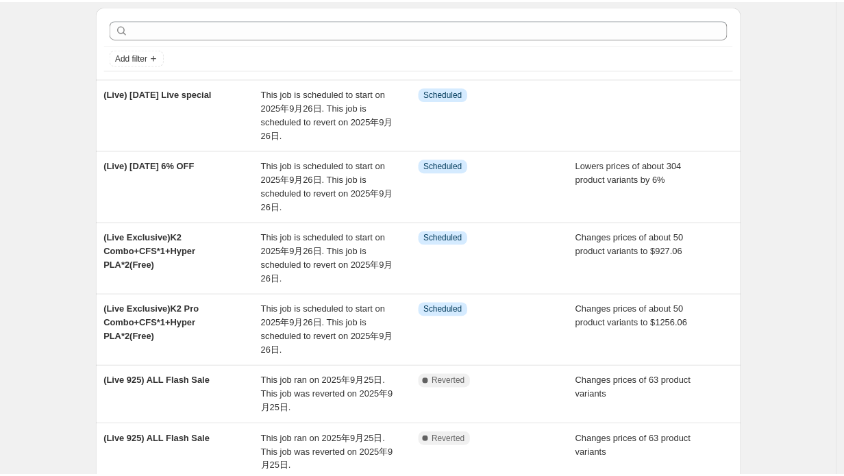
scroll to position [69, 0]
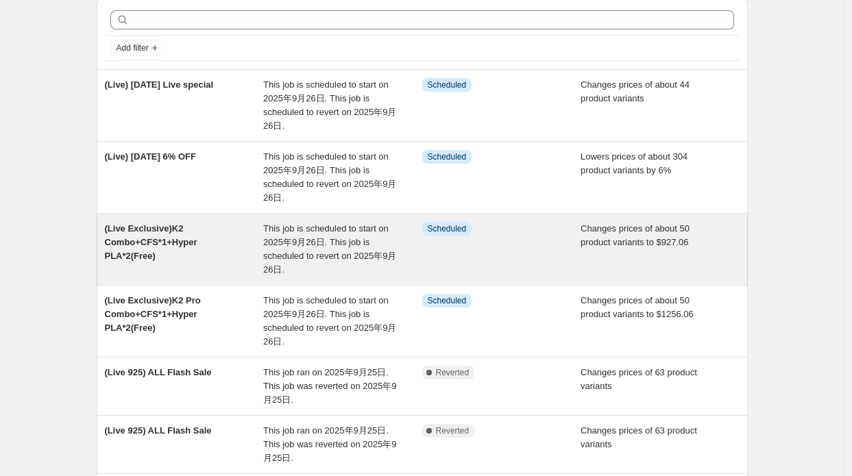
scroll to position [69, 0]
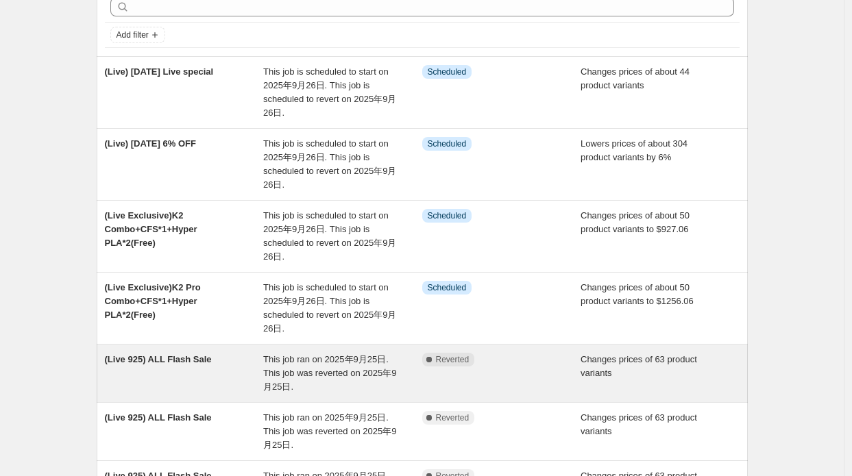
click at [224, 365] on div "(Live 925) ALL Flash Sale" at bounding box center [184, 373] width 159 height 41
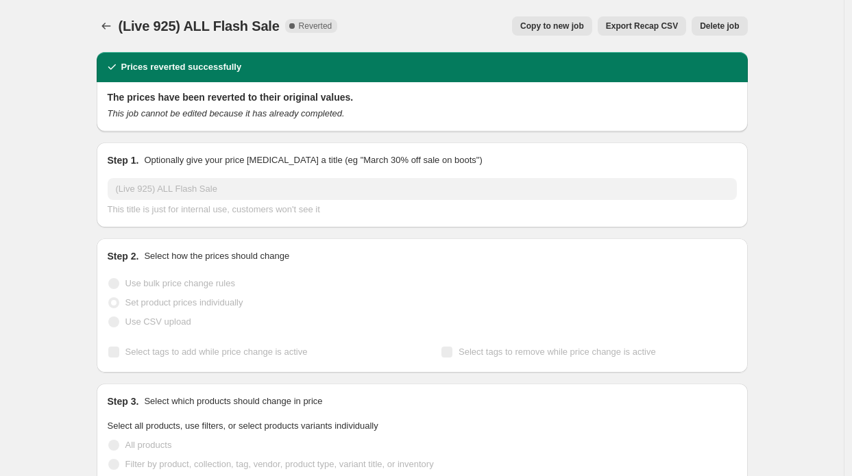
click at [583, 29] on span "Copy to new job" at bounding box center [552, 26] width 64 height 11
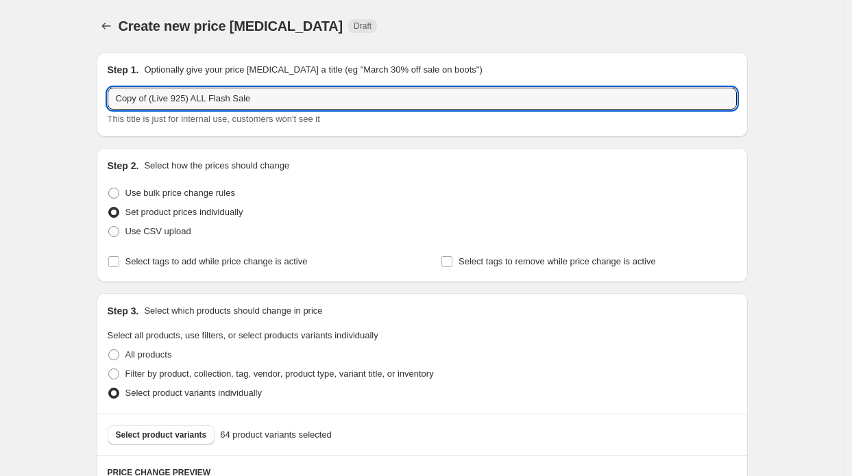
drag, startPoint x: 148, startPoint y: 92, endPoint x: 75, endPoint y: 102, distance: 73.4
click at [151, 99] on input "(Live 925) ALL Flash Sale" at bounding box center [422, 99] width 629 height 22
type input "(Live 926) ALL Flash Sale"
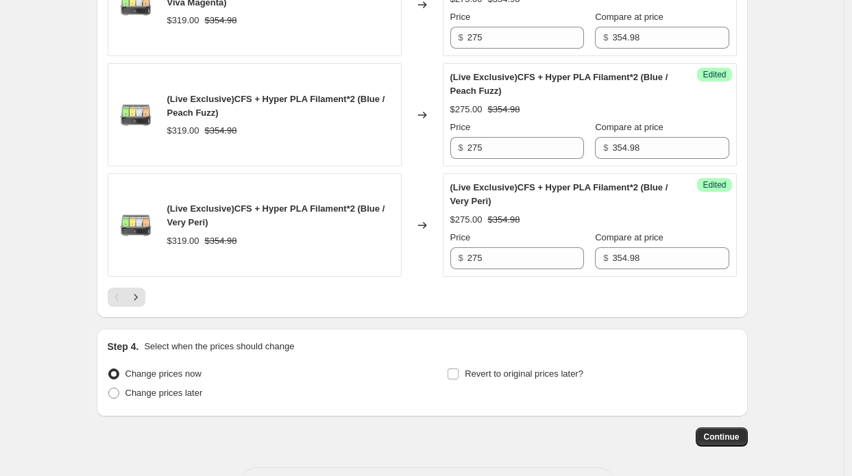
scroll to position [2481, 0]
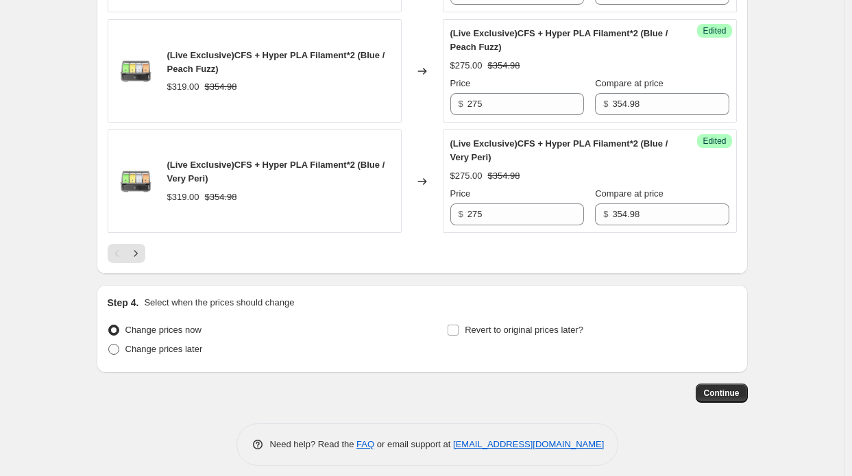
click at [180, 345] on span "Change prices later" at bounding box center [163, 349] width 77 height 10
click at [109, 345] on input "Change prices later" at bounding box center [108, 344] width 1 height 1
radio input "true"
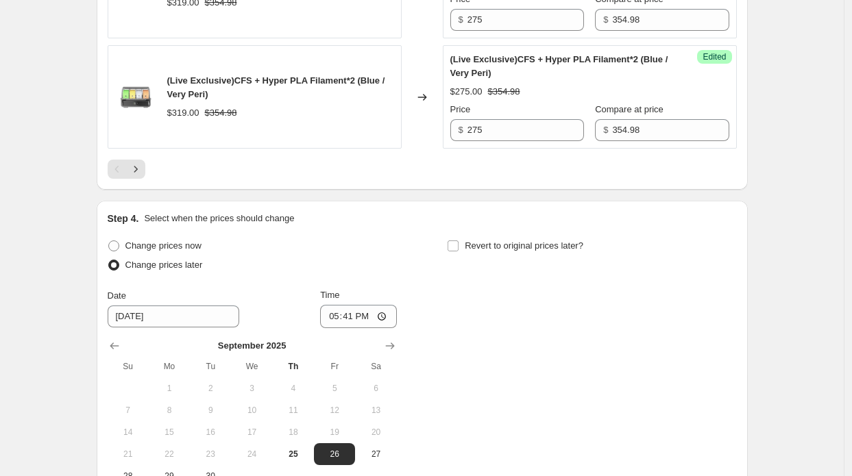
scroll to position [2687, 0]
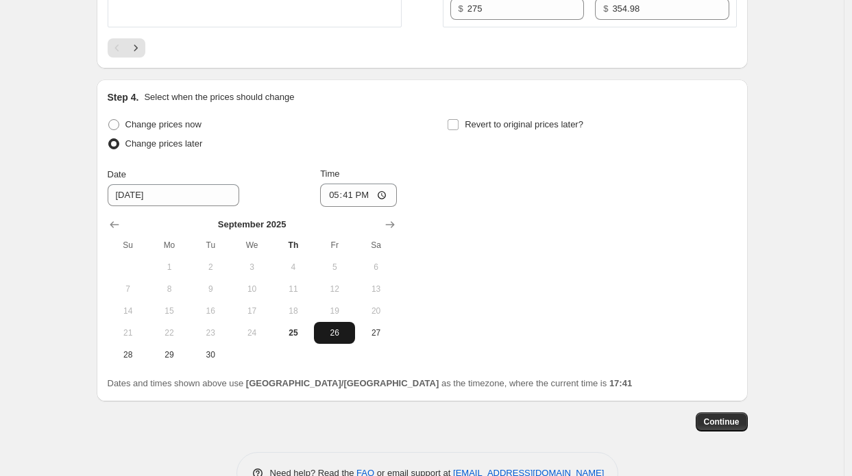
click at [337, 328] on span "26" at bounding box center [334, 333] width 30 height 11
click at [355, 188] on input "17:41" at bounding box center [358, 195] width 77 height 23
type input "09:30"
click at [465, 225] on div "Change prices now Change prices later Date 9/26/2025 Time 09:30 September 2025 …" at bounding box center [422, 240] width 629 height 251
click at [481, 119] on span "Revert to original prices later?" at bounding box center [524, 124] width 119 height 10
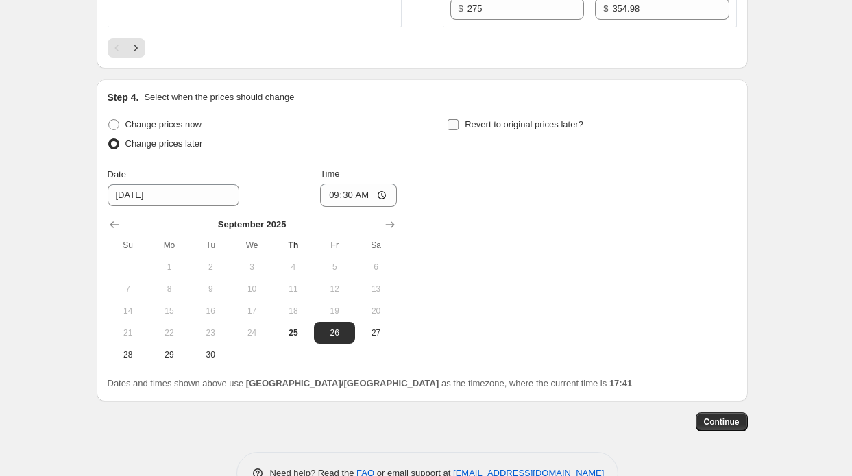
click at [459, 119] on input "Revert to original prices later?" at bounding box center [453, 124] width 11 height 11
checkbox input "true"
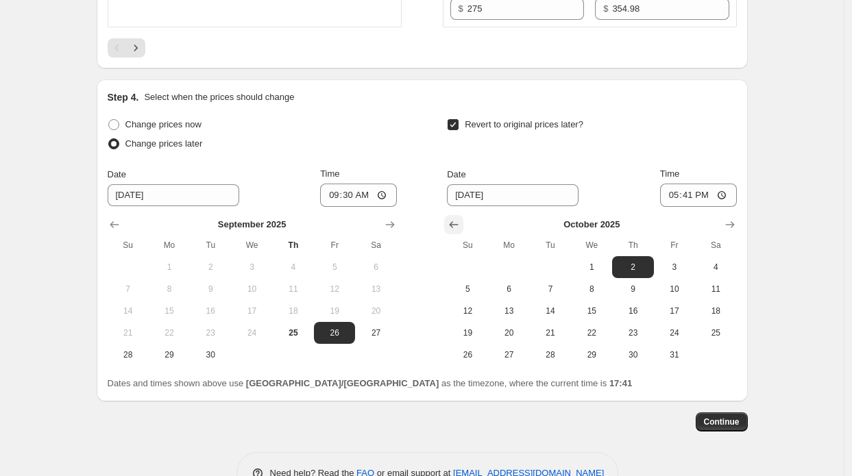
click at [461, 218] on icon "Show previous month, September 2025" at bounding box center [454, 225] width 14 height 14
click at [666, 328] on span "26" at bounding box center [674, 333] width 30 height 11
type input "9/26/2025"
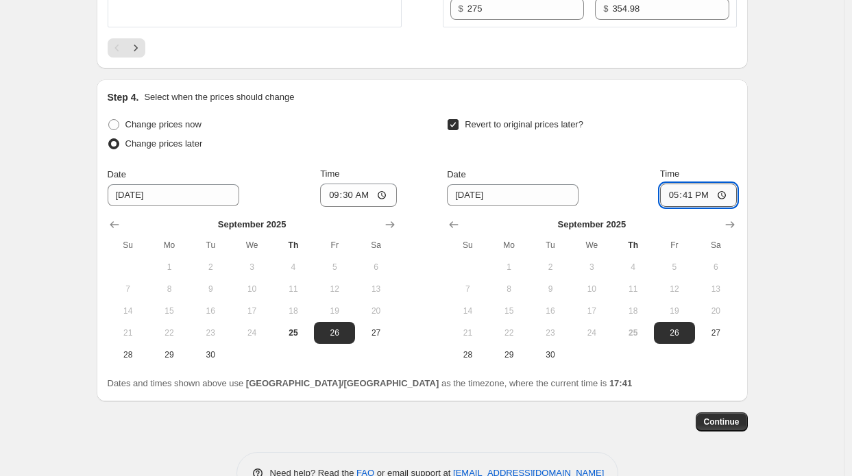
click at [700, 188] on input "17:41" at bounding box center [698, 195] width 77 height 23
type input "09:03"
type input "09:50"
click at [724, 417] on span "Continue" at bounding box center [722, 422] width 36 height 11
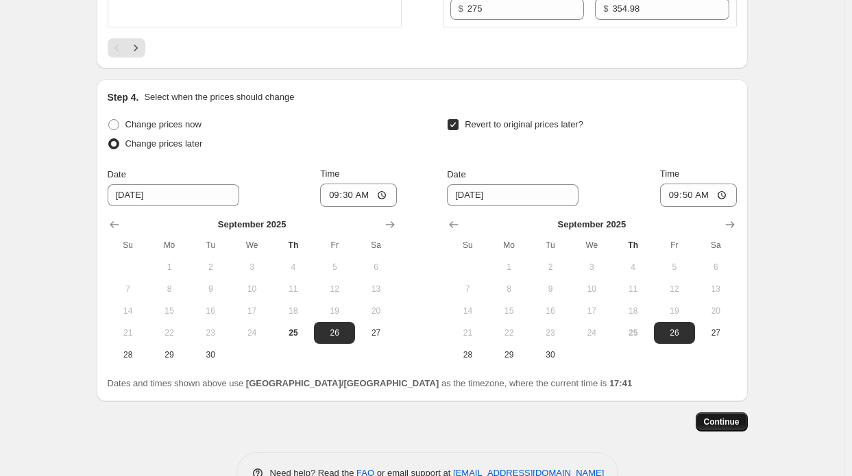
scroll to position [0, 0]
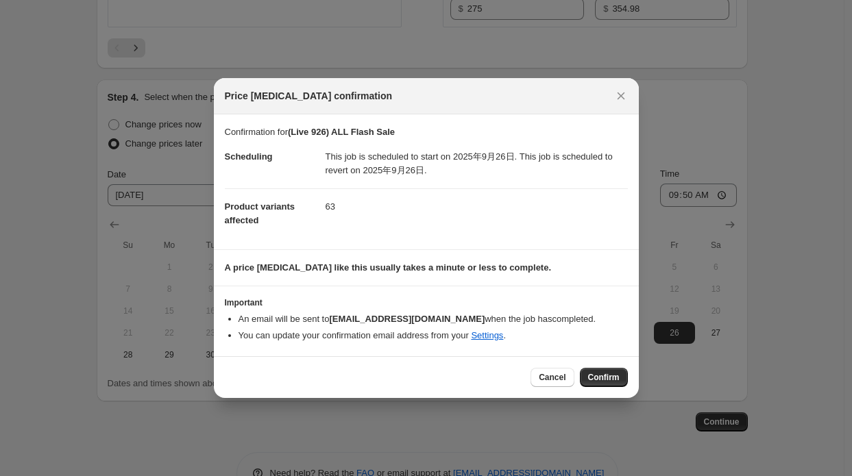
click at [588, 363] on div "Cancel Confirm" at bounding box center [426, 377] width 425 height 42
click at [595, 365] on div "Cancel Confirm" at bounding box center [426, 377] width 425 height 42
click at [599, 372] on span "Confirm" at bounding box center [604, 377] width 32 height 11
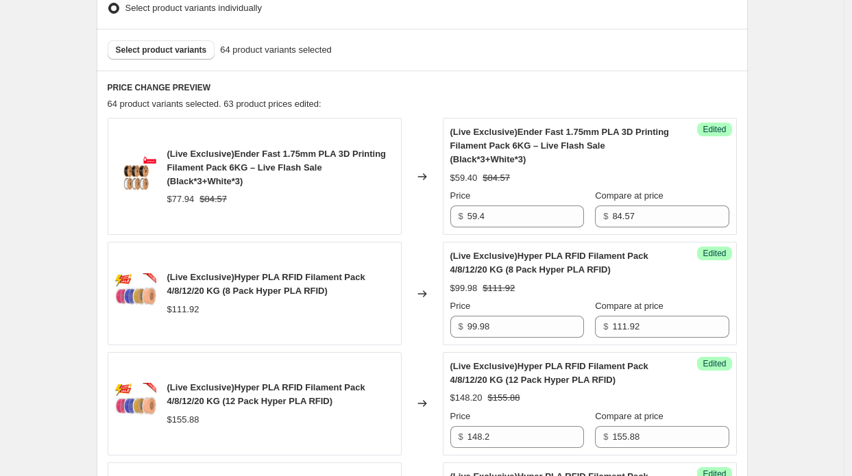
scroll to position [263, 0]
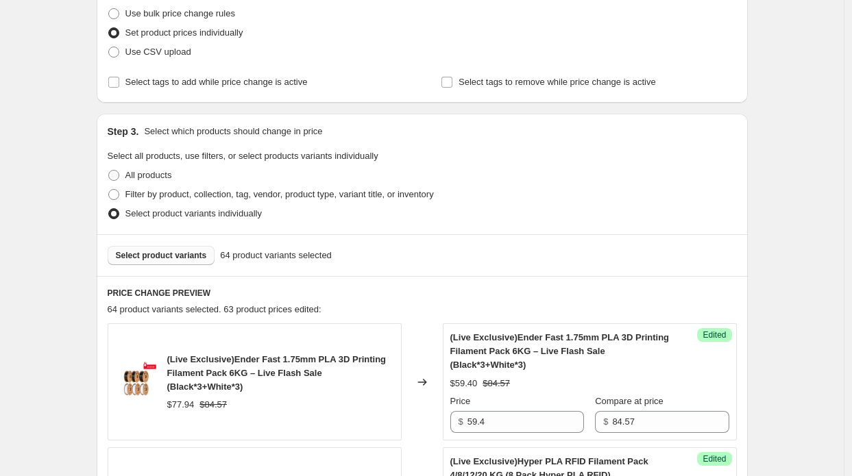
click at [162, 257] on span "Select product variants" at bounding box center [161, 255] width 91 height 11
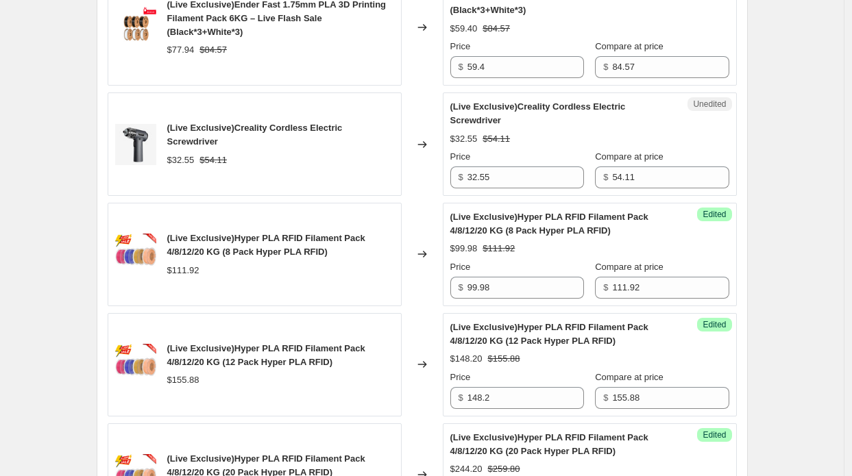
scroll to position [606, 0]
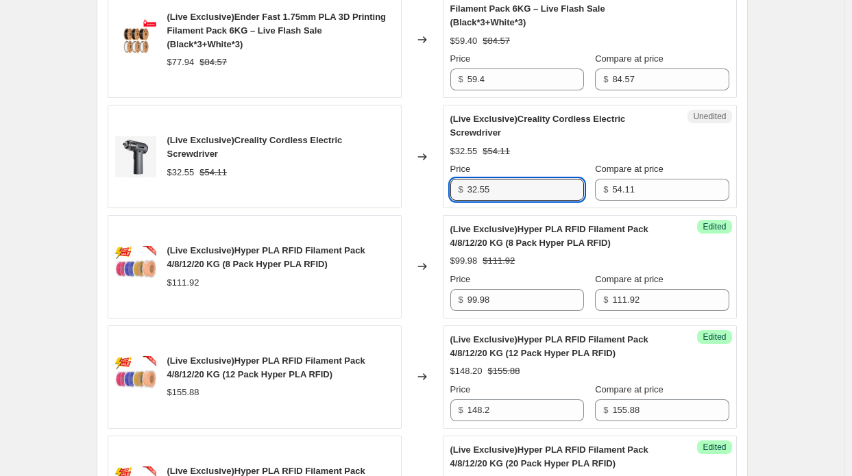
drag, startPoint x: 514, startPoint y: 186, endPoint x: 447, endPoint y: 184, distance: 67.2
click at [448, 184] on div "Unedited (Live Exclusive)Creality Cordless Electric Screwdriver $32.55 $54.11 P…" at bounding box center [590, 156] width 294 height 103
paste input "1.17"
type input "31.17"
click at [426, 187] on div "Changed to" at bounding box center [422, 156] width 41 height 103
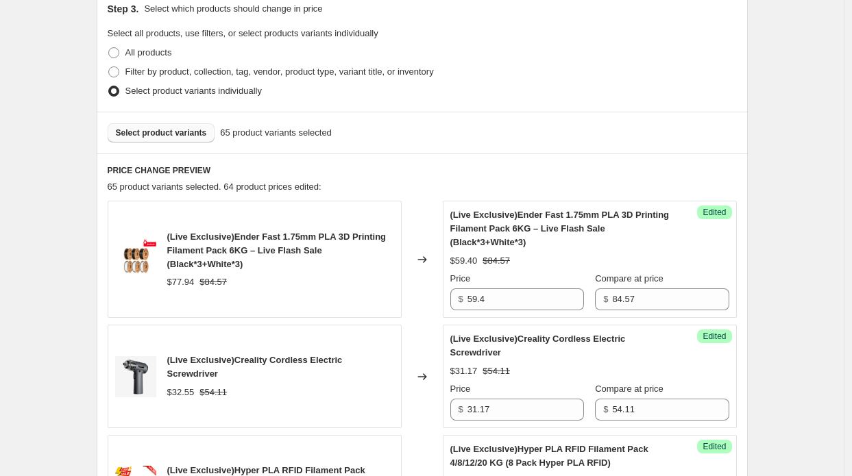
scroll to position [195, 0]
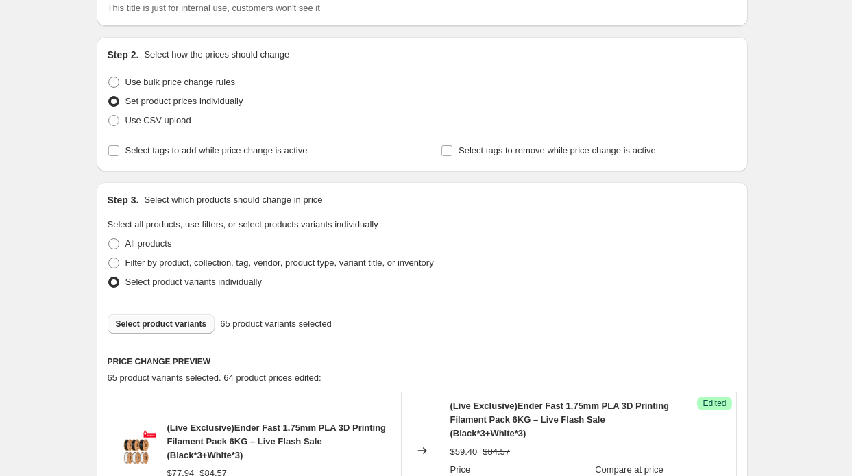
click at [146, 315] on button "Select product variants" at bounding box center [162, 324] width 108 height 19
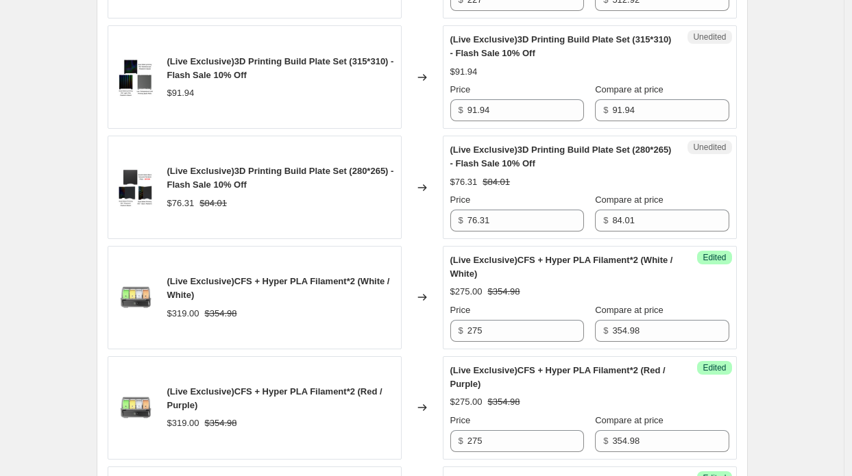
scroll to position [1565, 0]
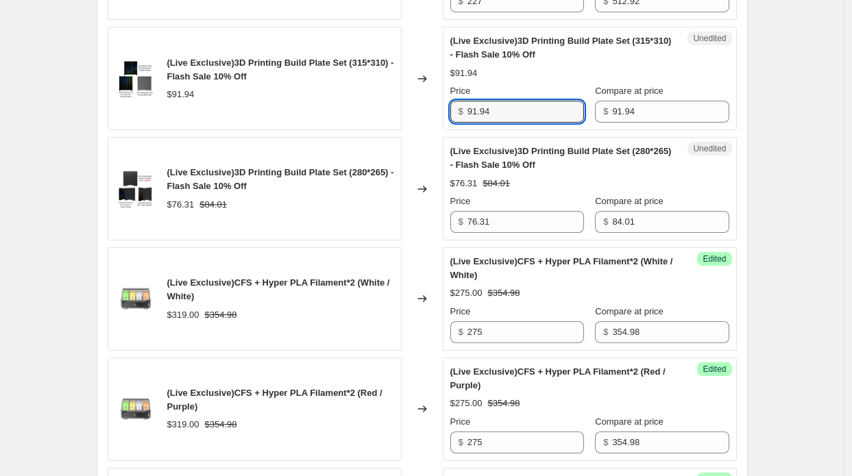
drag, startPoint x: 501, startPoint y: 109, endPoint x: 447, endPoint y: 101, distance: 54.7
click at [447, 101] on div "Unedited (Live Exclusive)3D Printing Build Plate Set (315*310) - Flash Sale 10%…" at bounding box center [590, 78] width 294 height 103
paste input "82.75"
type input "82.75"
drag, startPoint x: 424, startPoint y: 102, endPoint x: 415, endPoint y: 99, distance: 9.3
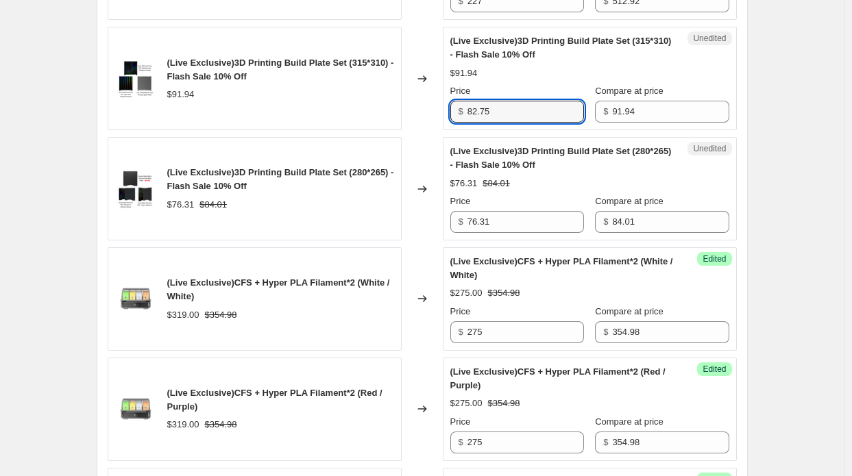
click at [418, 99] on div "Changed to" at bounding box center [422, 78] width 41 height 103
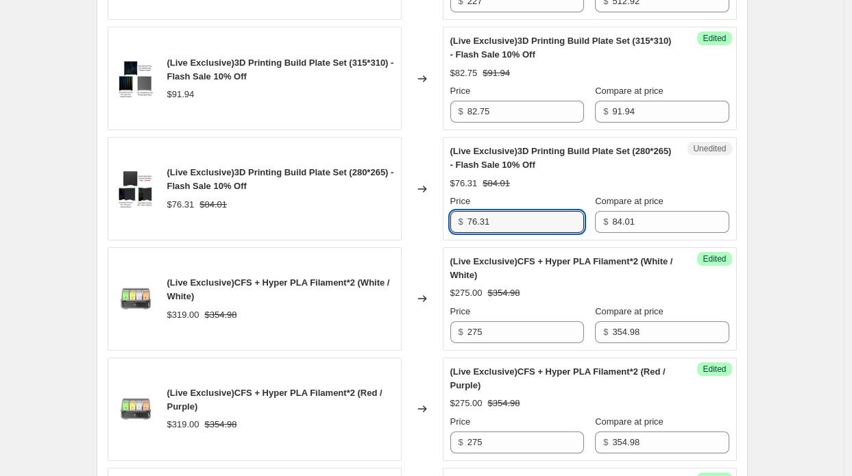
drag, startPoint x: 480, startPoint y: 217, endPoint x: 440, endPoint y: 215, distance: 39.8
click at [440, 215] on div "(Live Exclusive)3D Printing Build Plate Set (280*265) - Flash Sale 10% Off $76.…" at bounding box center [422, 188] width 629 height 103
paste input "68.68"
type input "68.68"
click at [402, 252] on div "(Live Exclusive)CFS + Hyper PLA Filament*2 (White / White) $319.00 $354.98" at bounding box center [255, 298] width 294 height 103
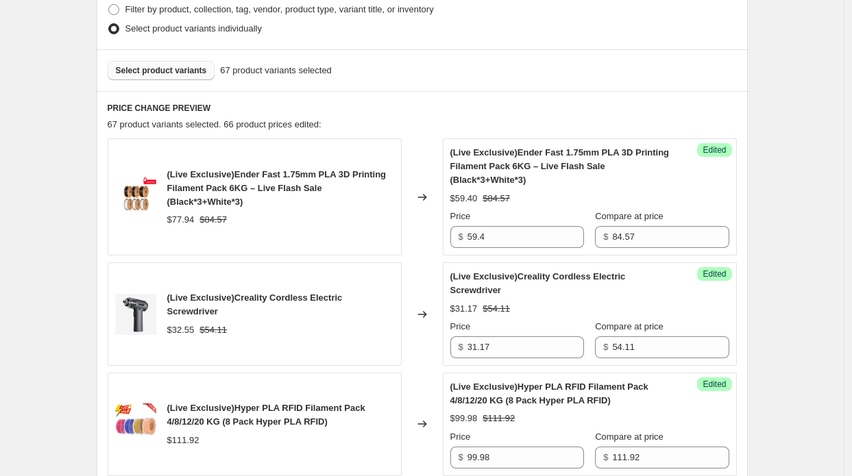
scroll to position [332, 0]
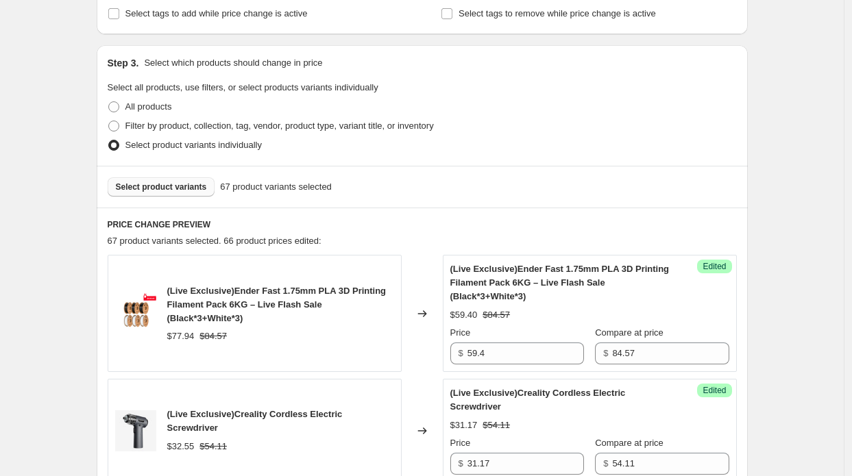
click at [149, 184] on span "Select product variants" at bounding box center [161, 187] width 91 height 11
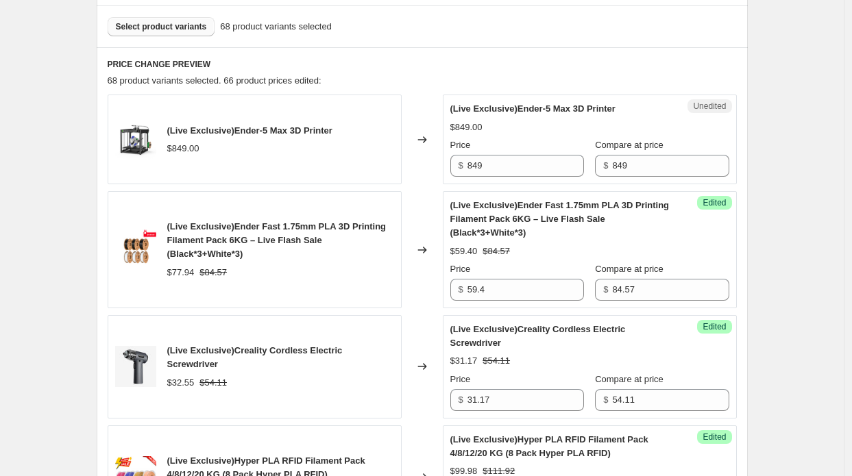
scroll to position [537, 0]
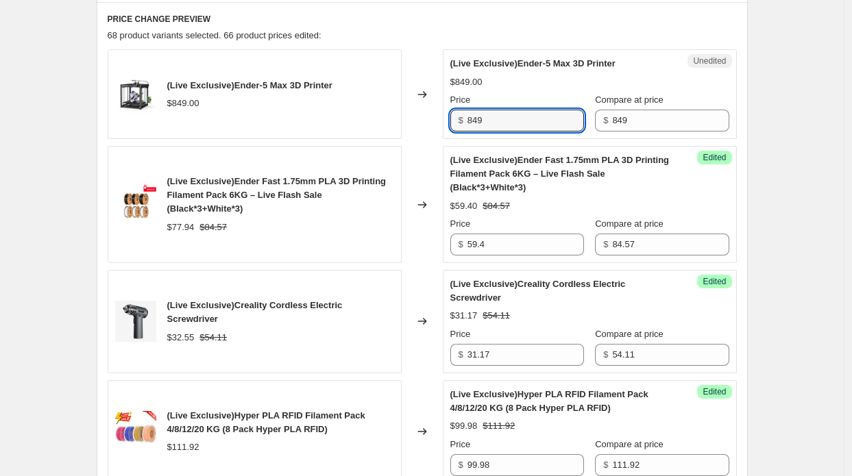
click at [454, 110] on div "$ 849" at bounding box center [517, 121] width 134 height 22
type input "699"
click at [433, 136] on div "Changed to" at bounding box center [422, 94] width 41 height 90
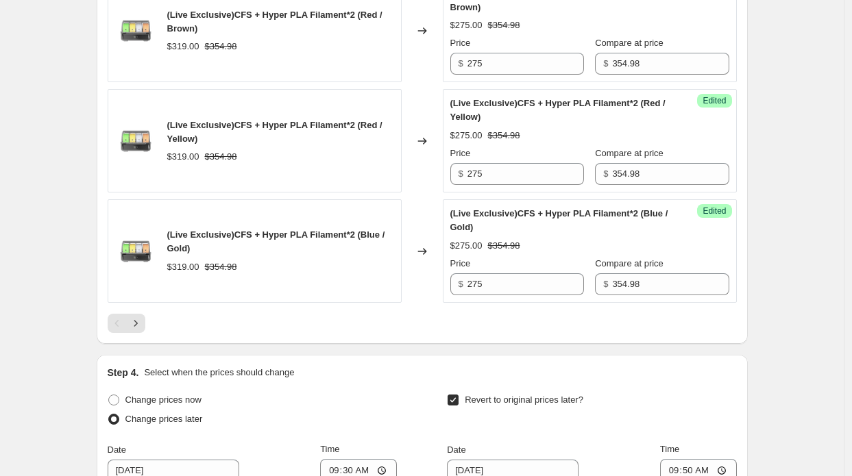
scroll to position [2662, 0]
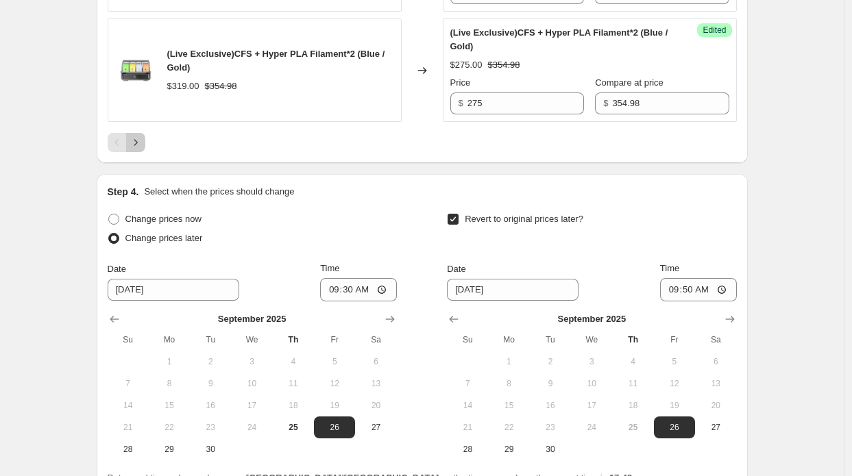
click at [137, 136] on icon "Next" at bounding box center [136, 143] width 14 height 14
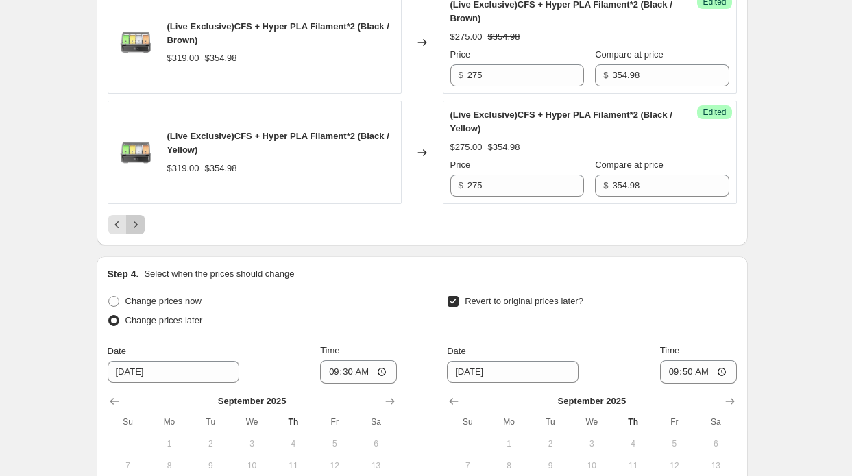
click at [141, 215] on button "Next" at bounding box center [135, 224] width 19 height 19
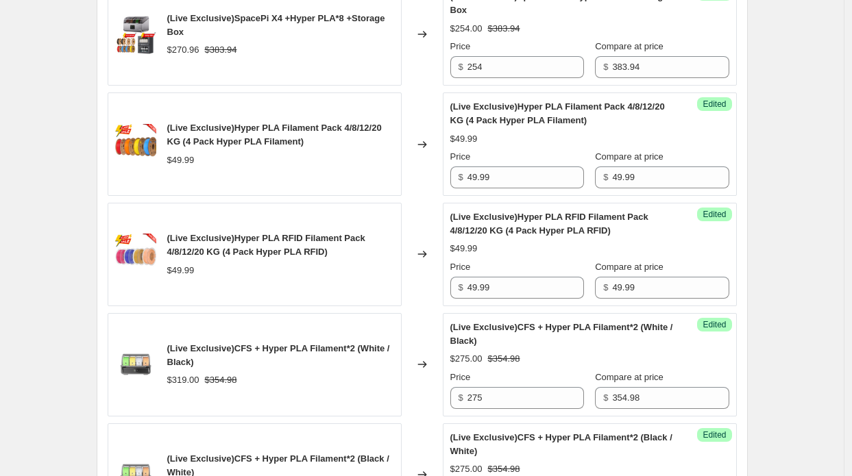
scroll to position [454, 0]
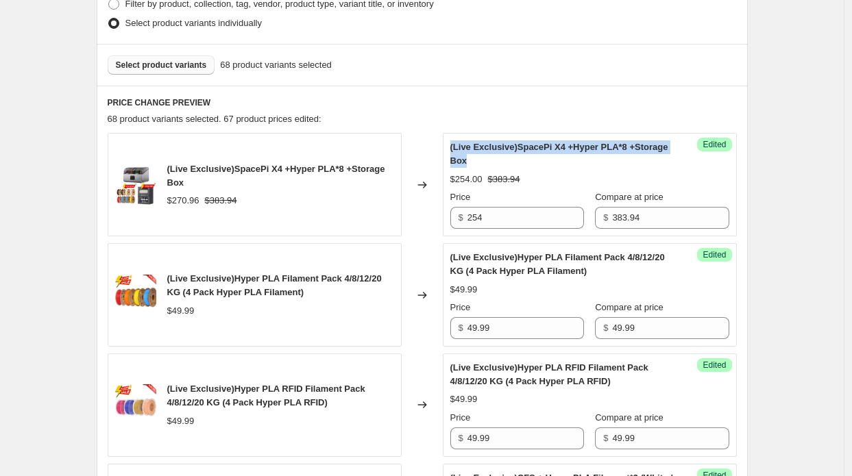
drag, startPoint x: 455, startPoint y: 150, endPoint x: 511, endPoint y: 161, distance: 57.3
click at [511, 161] on div "(Live Exclusive)SpacePi X4 +Hyper PLA*8 +Storage Box" at bounding box center [562, 154] width 224 height 27
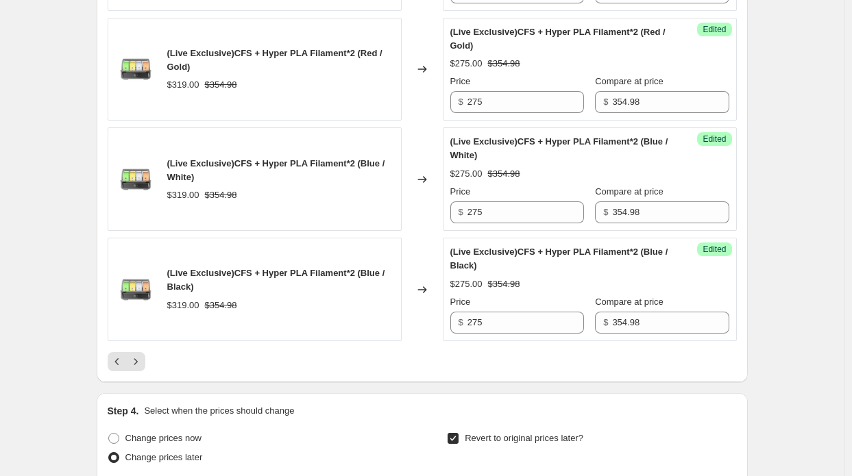
scroll to position [2510, 0]
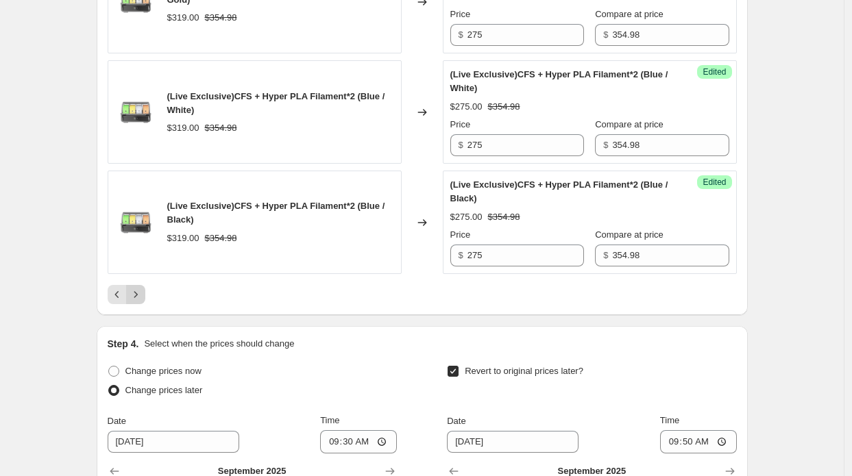
click at [137, 288] on icon "Next" at bounding box center [136, 295] width 14 height 14
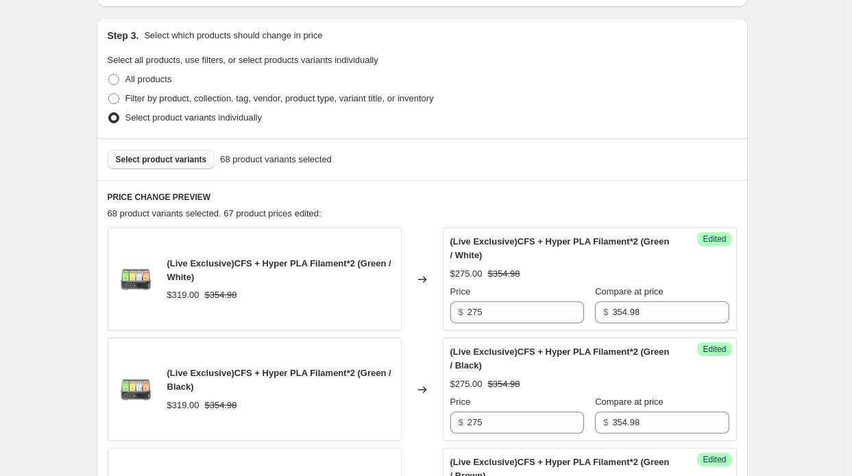
scroll to position [565, 0]
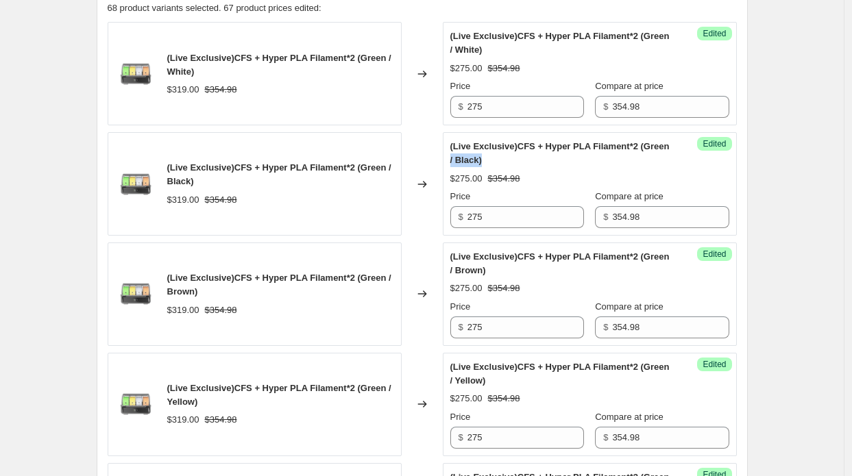
drag, startPoint x: 526, startPoint y: 157, endPoint x: 480, endPoint y: 155, distance: 46.7
click at [480, 155] on div "(Live Exclusive)CFS + Hyper PLA Filament*2 (Green / Black)" at bounding box center [562, 153] width 224 height 27
click at [480, 155] on span "(Live Exclusive)CFS + Hyper PLA Filament*2 (Green / Black)" at bounding box center [559, 153] width 219 height 24
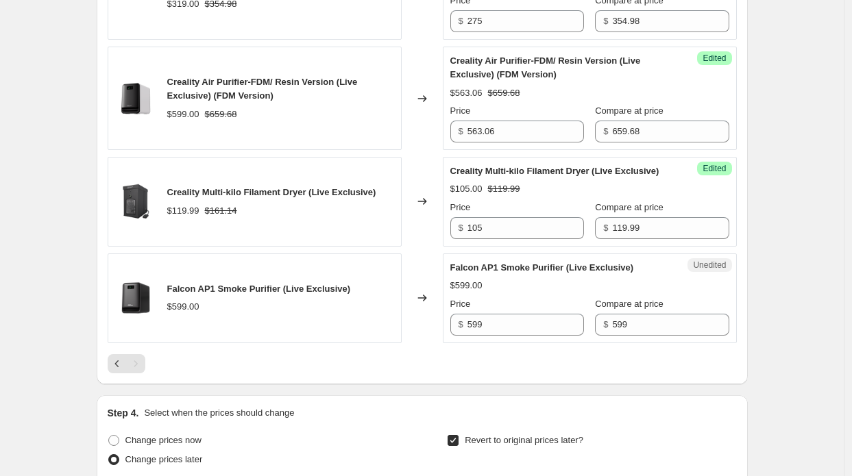
scroll to position [1113, 0]
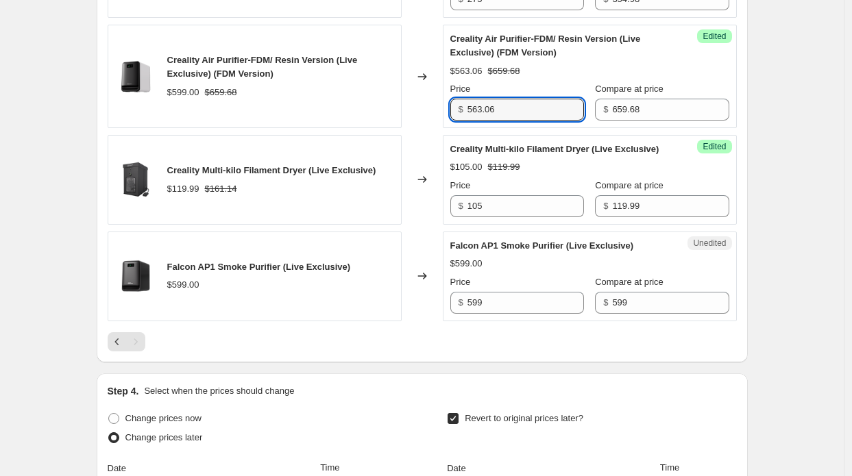
drag, startPoint x: 502, startPoint y: 110, endPoint x: 447, endPoint y: 108, distance: 55.6
click at [447, 108] on div "Success Edited Creality Air Purifier-FDM/ Resin Version (Live Exclusive) (FDM V…" at bounding box center [590, 76] width 294 height 103
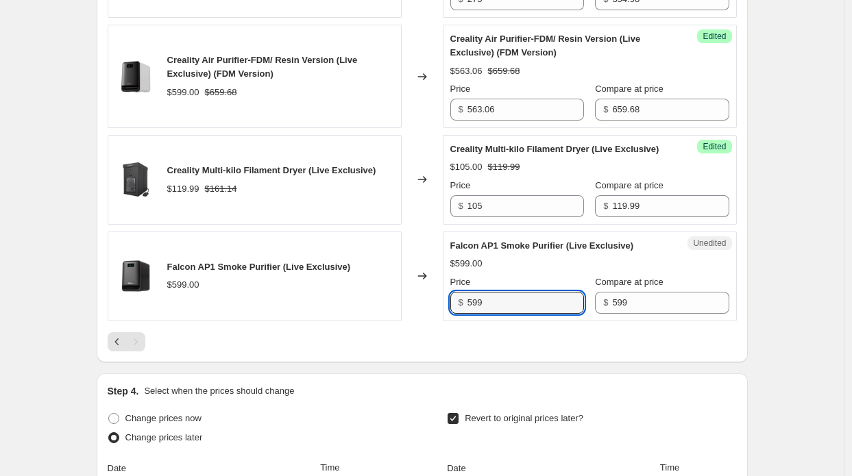
drag, startPoint x: 498, startPoint y: 303, endPoint x: 457, endPoint y: 306, distance: 40.5
click at [457, 306] on div "$ 599" at bounding box center [517, 303] width 134 height 22
paste input "63.06"
type input "563.06"
click at [424, 297] on div "Changed to" at bounding box center [422, 277] width 41 height 90
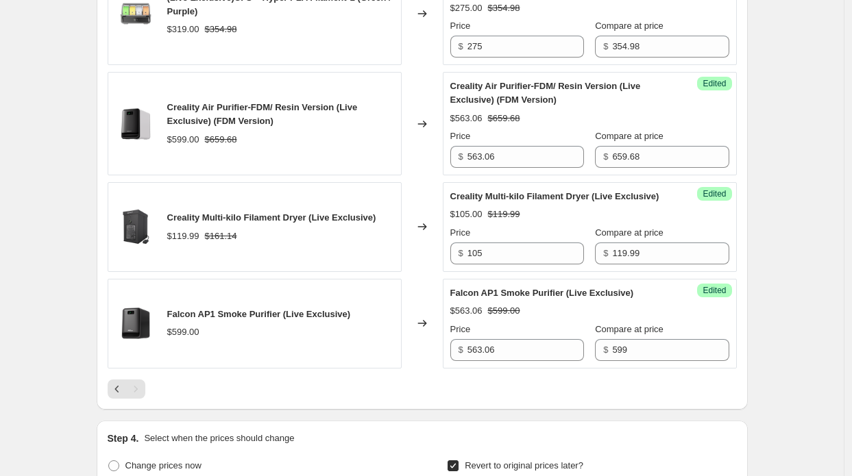
scroll to position [1045, 0]
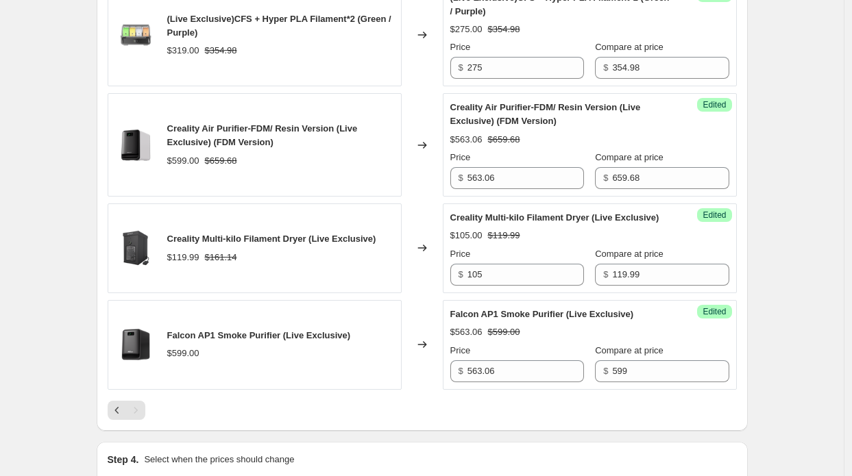
click at [171, 343] on div "Falcon AP1 Smoke Purifier (Live Exclusive) $599.00" at bounding box center [255, 345] width 294 height 90
drag, startPoint x: 170, startPoint y: 348, endPoint x: 351, endPoint y: 349, distance: 181.0
click at [351, 349] on div "Falcon AP1 Smoke Purifier (Live Exclusive) $599.00" at bounding box center [255, 345] width 294 height 90
copy span "Falcon AP1 Smoke Purifier (Live Exclusive)"
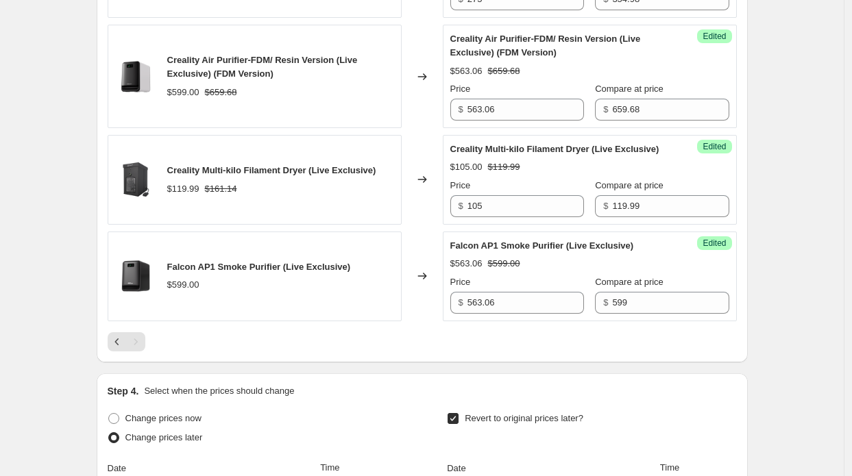
click at [277, 304] on div "Falcon AP1 Smoke Purifier (Live Exclusive) $599.00" at bounding box center [255, 277] width 294 height 90
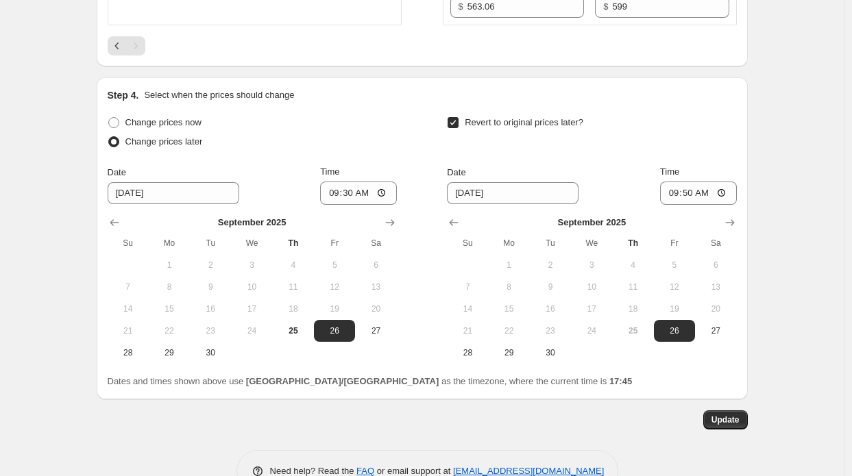
scroll to position [1454, 0]
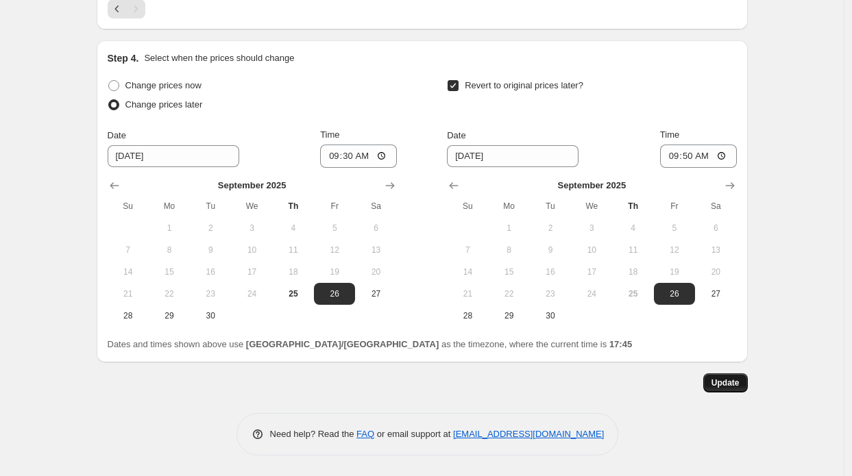
click at [734, 384] on span "Update" at bounding box center [725, 383] width 28 height 11
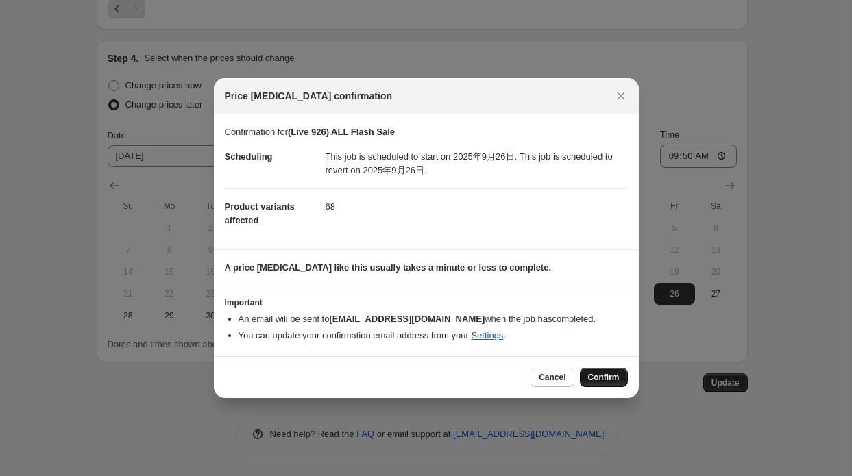
click at [600, 375] on span "Confirm" at bounding box center [604, 377] width 32 height 11
